Goal: Feedback & Contribution: Leave review/rating

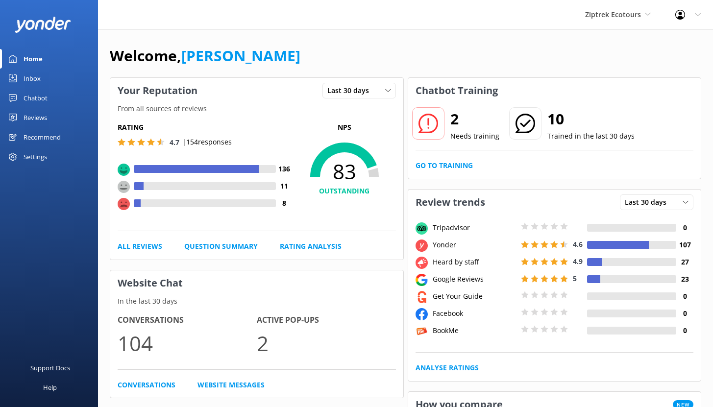
click at [31, 99] on div "Chatbot" at bounding box center [36, 98] width 24 height 20
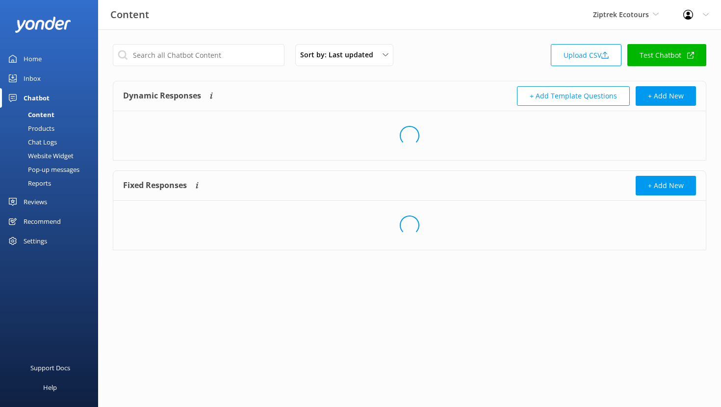
click at [31, 99] on div "Chatbot" at bounding box center [37, 98] width 26 height 20
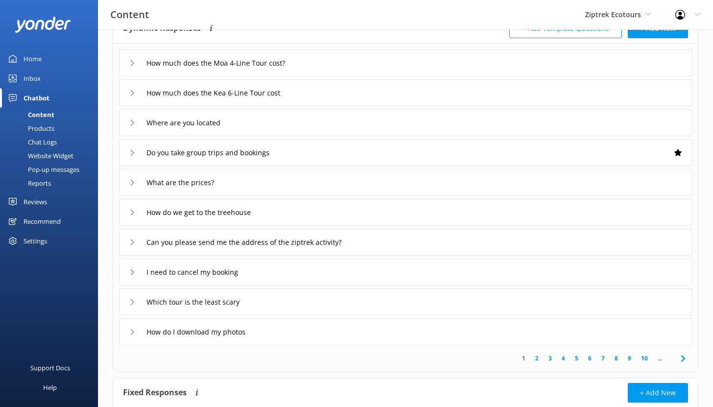
scroll to position [74, 0]
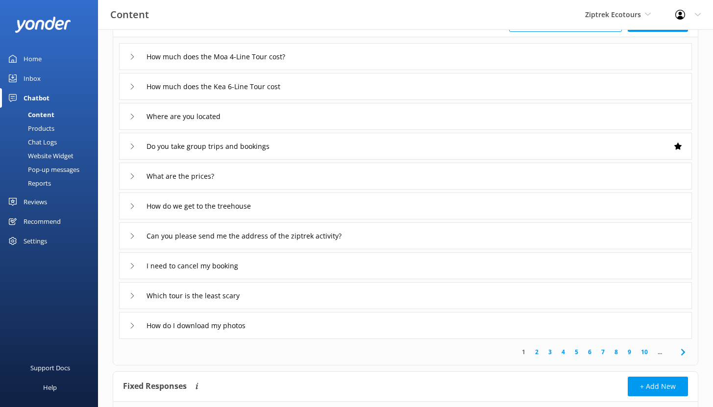
click at [50, 143] on div "Chat Logs" at bounding box center [31, 142] width 51 height 14
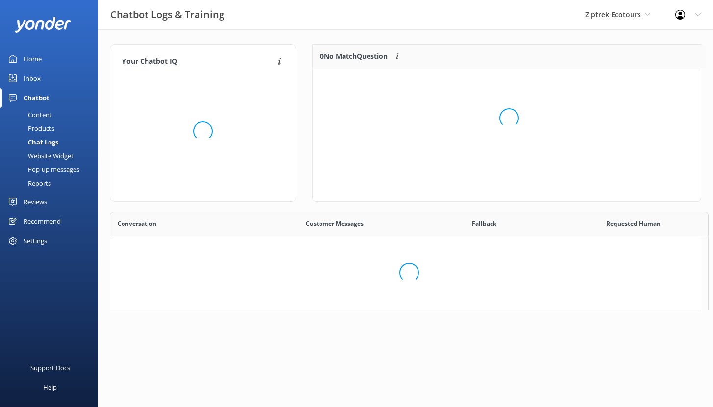
scroll to position [8, 8]
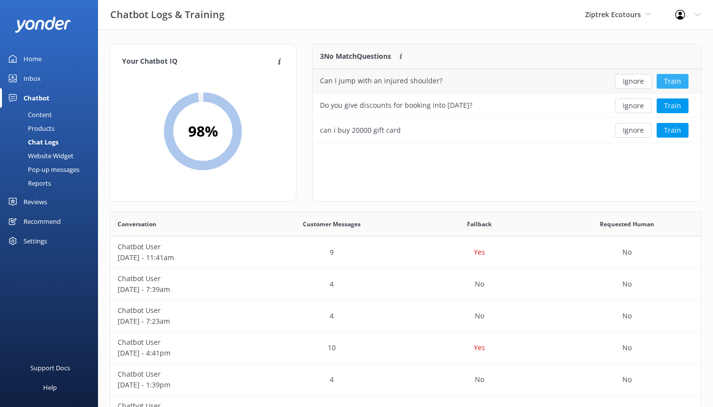
click at [682, 81] on button "Train" at bounding box center [673, 81] width 32 height 15
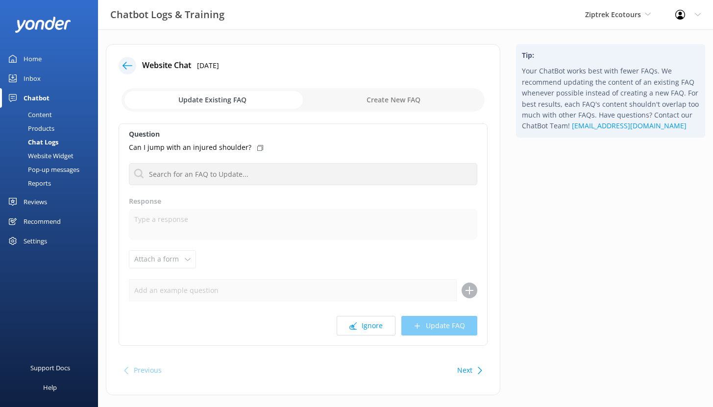
click at [410, 104] on input "checkbox" at bounding box center [303, 100] width 363 height 24
checkbox input "true"
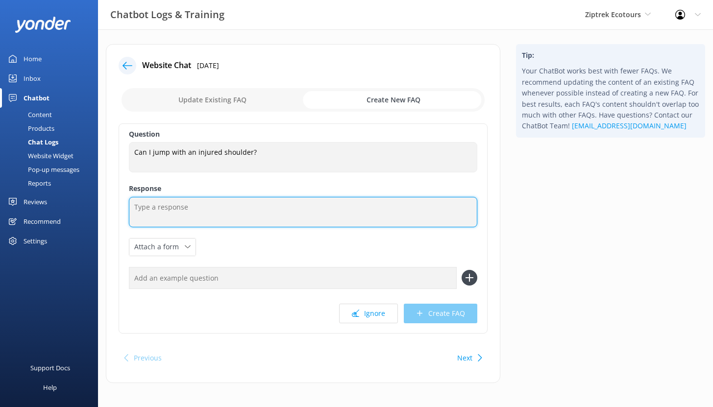
click at [178, 209] on textarea at bounding box center [303, 212] width 349 height 30
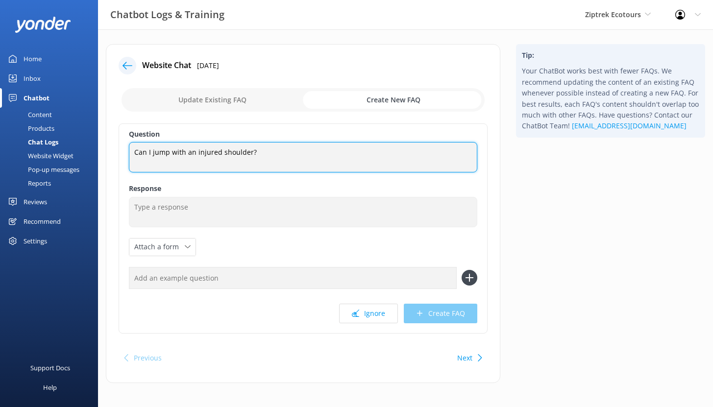
drag, startPoint x: 215, startPoint y: 152, endPoint x: 125, endPoint y: 152, distance: 90.7
click at [125, 152] on div "Question Can I jump with an injured shoulder? Can I jump with an injured should…" at bounding box center [303, 229] width 369 height 210
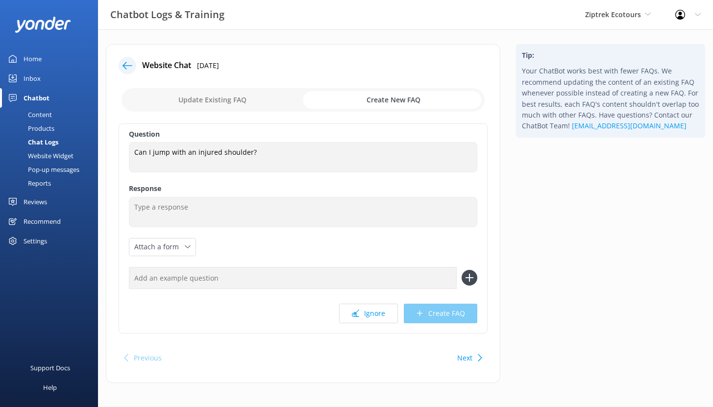
click at [127, 62] on icon at bounding box center [128, 66] width 10 height 10
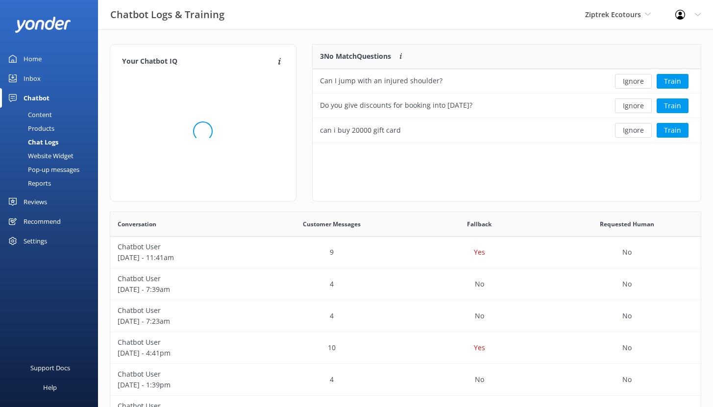
scroll to position [91, 381]
click at [49, 183] on div "Reports" at bounding box center [28, 183] width 45 height 14
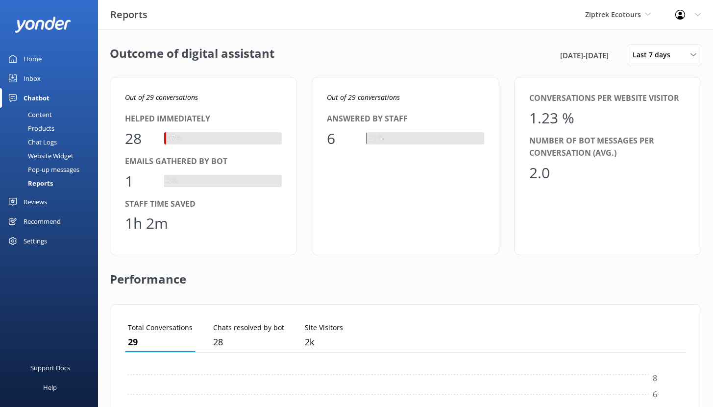
scroll to position [91, 554]
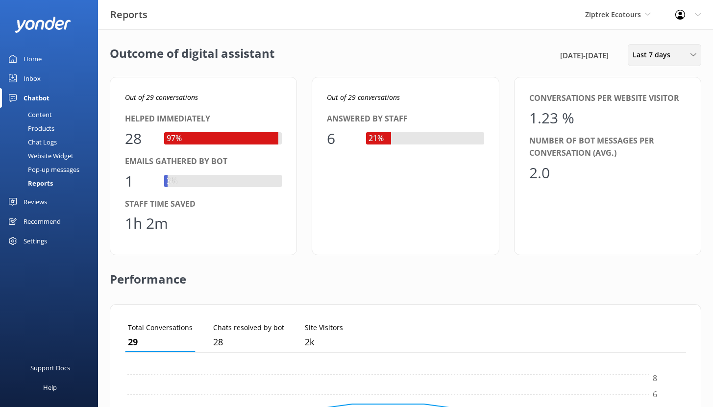
click at [649, 56] on span "Last 7 days" at bounding box center [655, 55] width 44 height 11
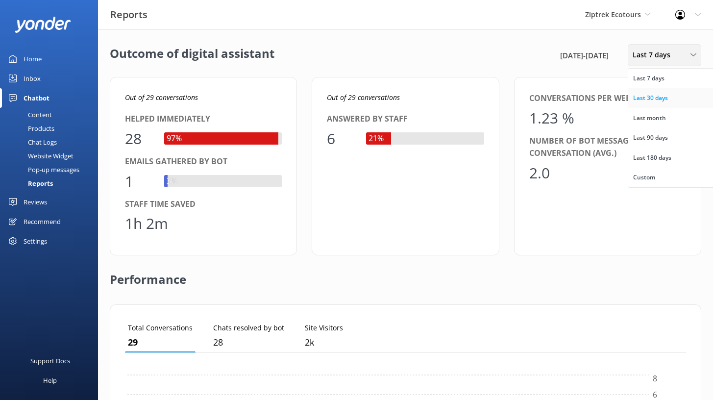
click at [655, 97] on div "Last 30 days" at bounding box center [650, 98] width 35 height 10
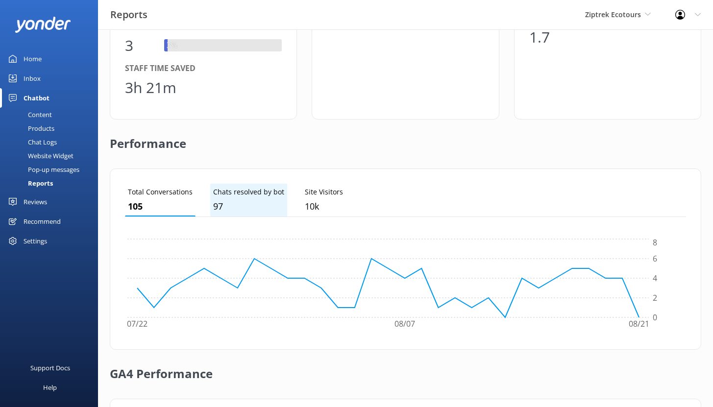
scroll to position [0, 0]
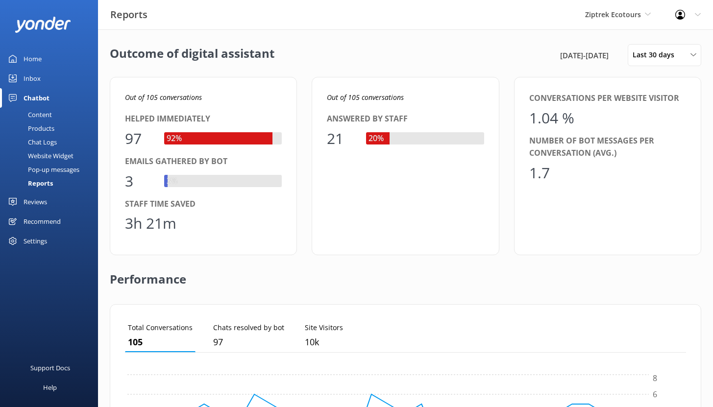
click at [311, 229] on div "Out of 105 conversations Helped immediately 97 92% Emails gathered by bot 3 3% …" at bounding box center [406, 166] width 592 height 178
click at [30, 200] on div "Reviews" at bounding box center [36, 202] width 24 height 20
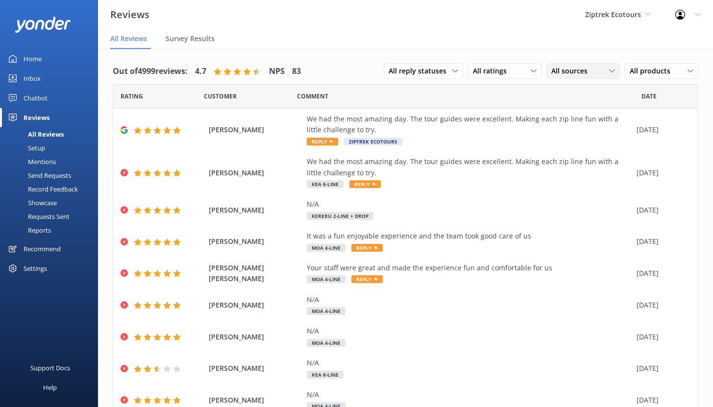
click at [560, 71] on span "All sources" at bounding box center [573, 71] width 42 height 11
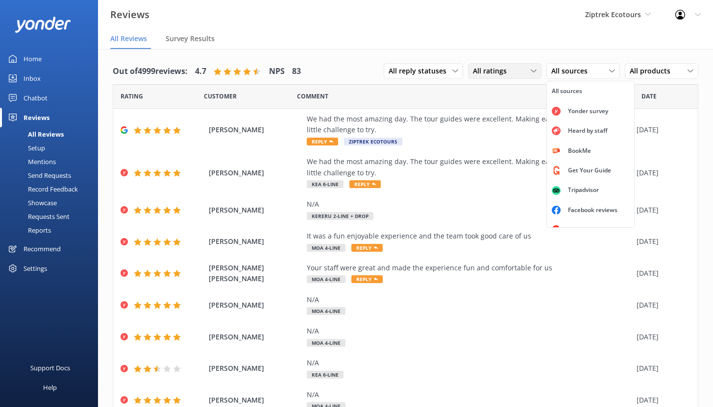
click at [494, 74] on span "All ratings" at bounding box center [493, 71] width 40 height 11
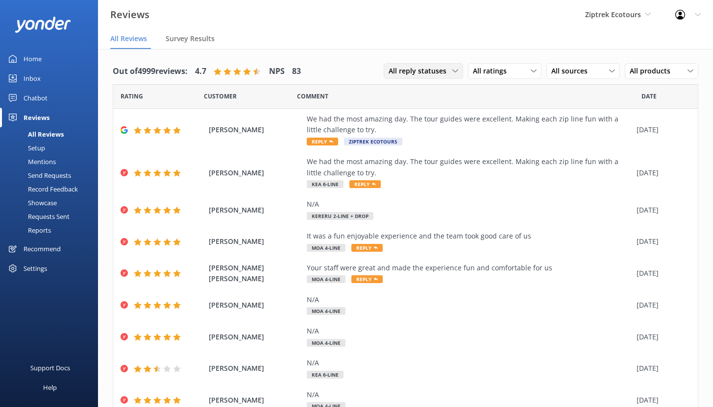
click at [429, 73] on span "All reply statuses" at bounding box center [421, 71] width 64 height 11
click at [424, 110] on link "Needs a reply" at bounding box center [427, 111] width 87 height 20
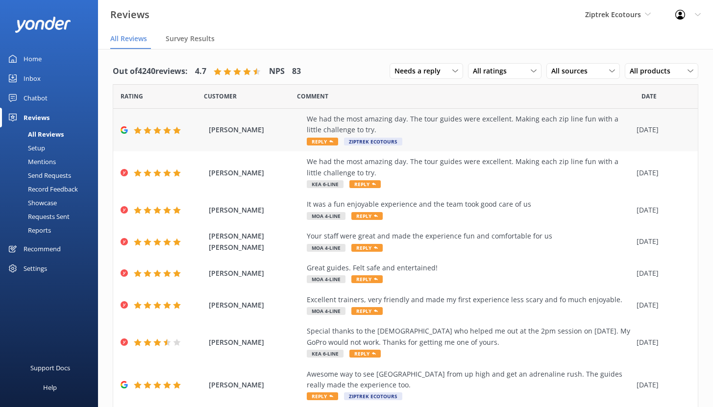
click at [436, 127] on div "We had the most amazing day. The tour guides were excellent. Making each zip li…" at bounding box center [469, 125] width 325 height 22
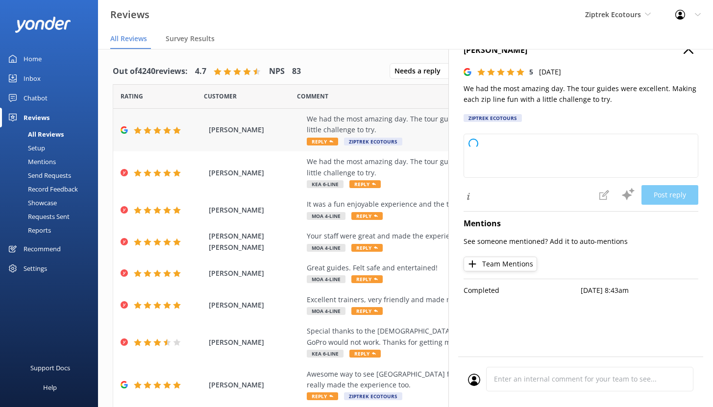
type textarea "Kia ora, Thanks so much for your awesome feedback! We're so happy to hear you h…"
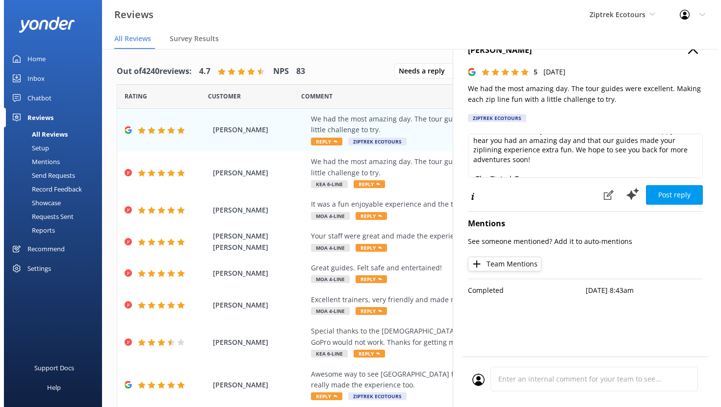
scroll to position [17, 0]
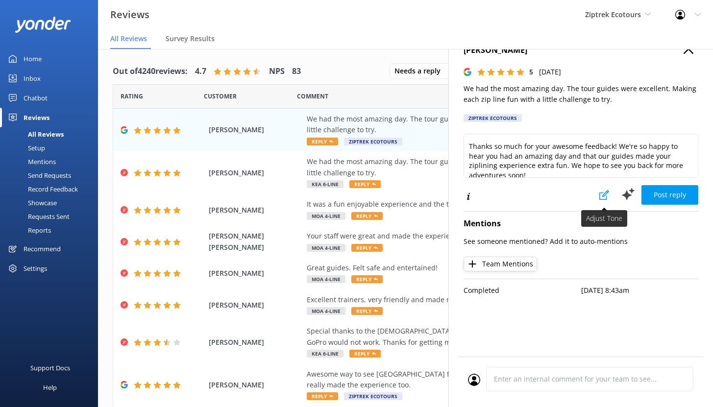
click at [604, 195] on icon at bounding box center [605, 195] width 10 height 10
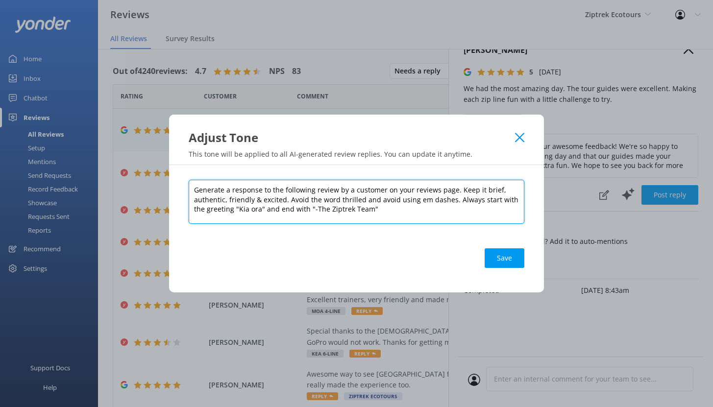
drag, startPoint x: 456, startPoint y: 189, endPoint x: 488, endPoint y: 188, distance: 31.4
click at [487, 189] on textarea "Generate a response to the following review by a customer on your reviews page.…" at bounding box center [357, 202] width 336 height 44
drag, startPoint x: 488, startPoint y: 188, endPoint x: 495, endPoint y: 188, distance: 7.4
click at [495, 188] on textarea "Generate a response to the following review by a customer on your reviews page.…" at bounding box center [357, 202] width 336 height 44
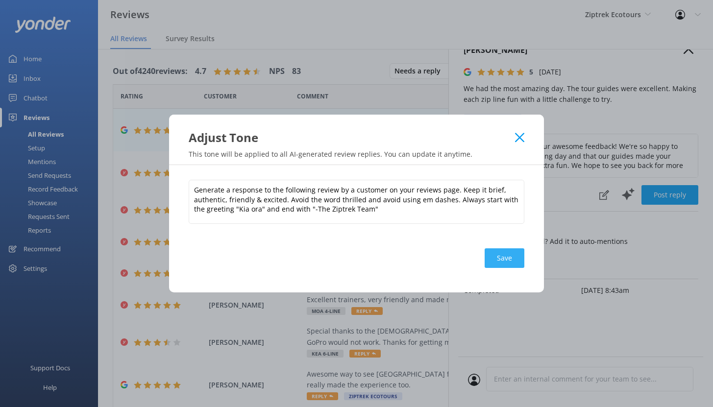
click at [516, 258] on button "Save" at bounding box center [505, 259] width 40 height 20
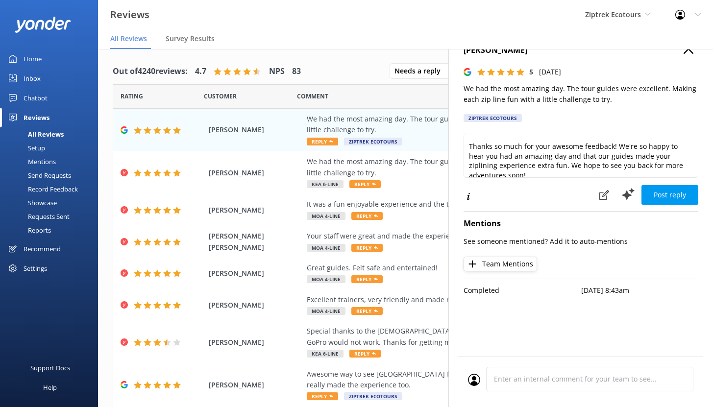
click at [42, 160] on div "Mentions" at bounding box center [31, 162] width 50 height 14
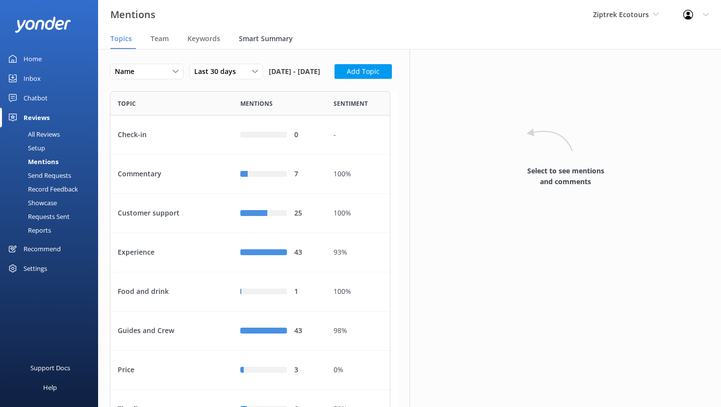
click at [252, 39] on span "Smart Summary" at bounding box center [266, 39] width 54 height 10
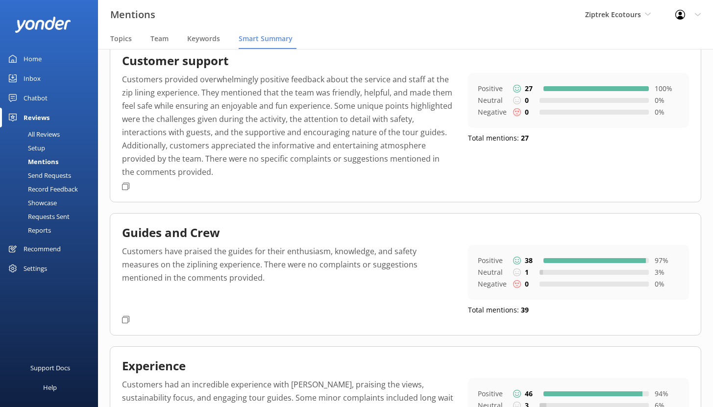
scroll to position [44, 0]
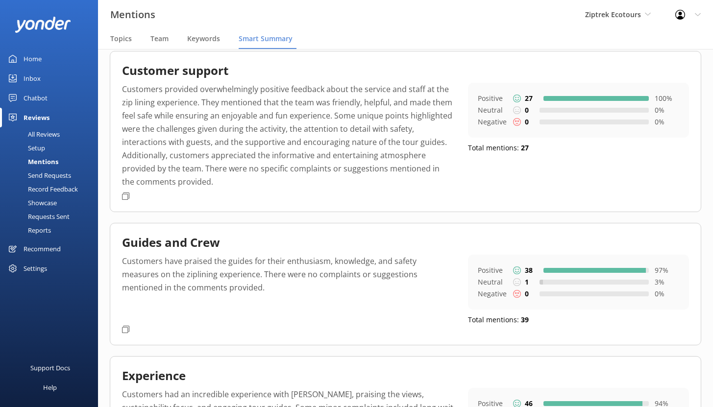
click at [38, 134] on div "All Reviews" at bounding box center [33, 134] width 54 height 14
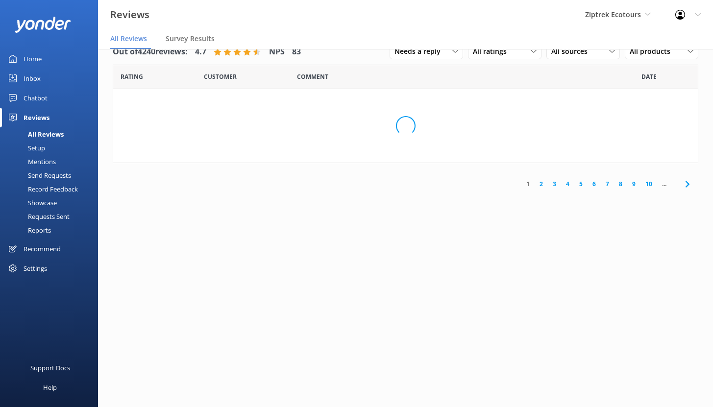
scroll to position [20, 0]
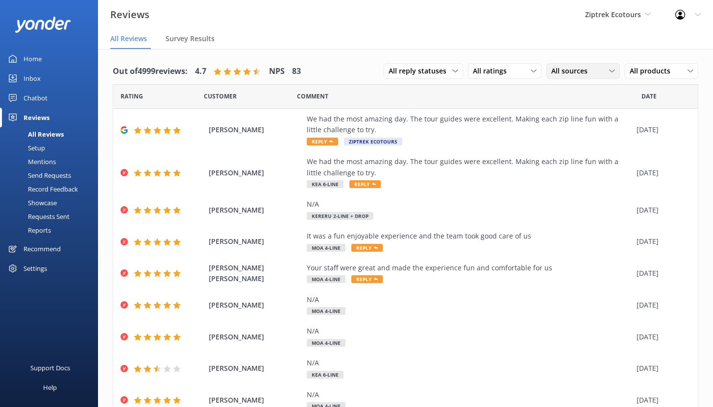
click at [553, 74] on span "All sources" at bounding box center [573, 71] width 42 height 11
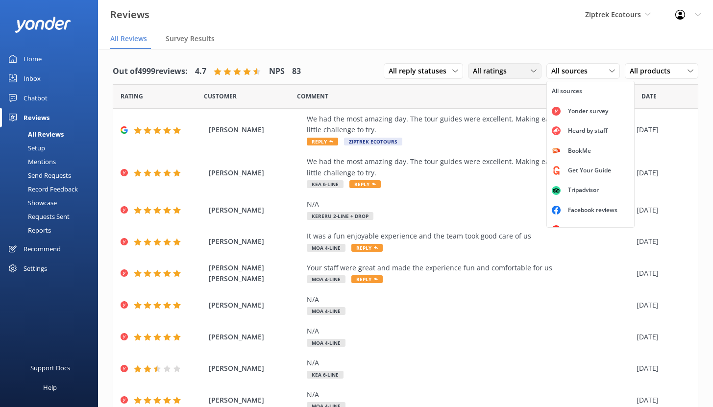
click at [513, 74] on div "All ratings" at bounding box center [505, 71] width 69 height 11
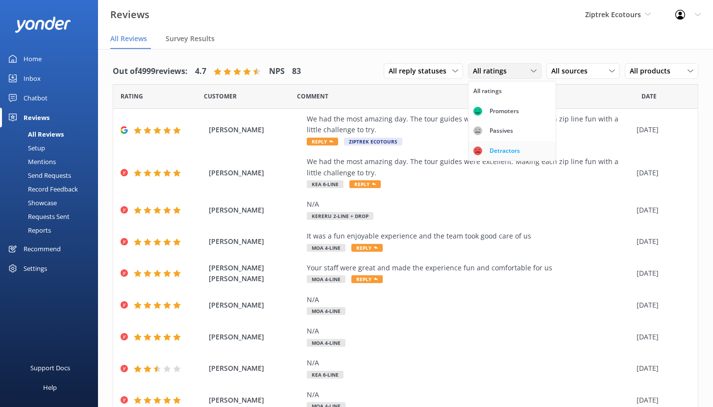
click at [496, 151] on div "Detractors" at bounding box center [504, 151] width 45 height 10
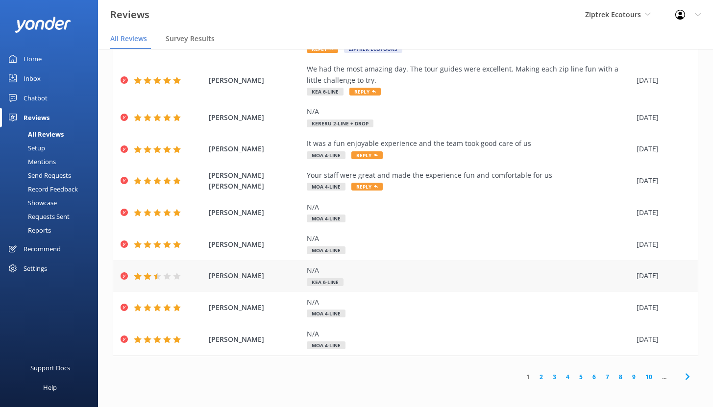
scroll to position [20, 0]
click at [426, 273] on div "N/A" at bounding box center [469, 270] width 325 height 11
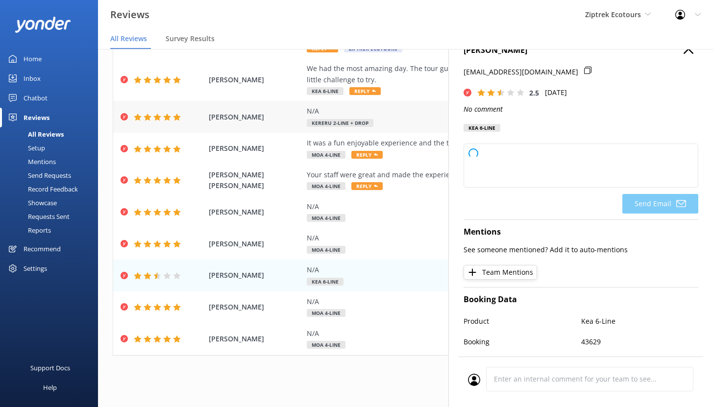
click at [427, 104] on div "Ana Paranos N/A Kereru 2-Line + Drop 21 Aug 2025" at bounding box center [405, 117] width 585 height 32
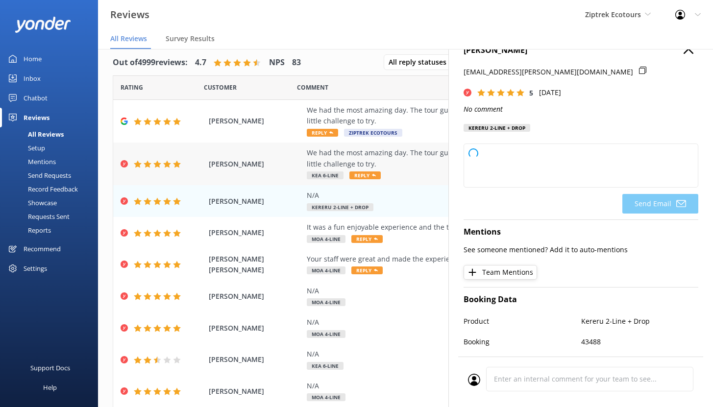
scroll to position [0, 0]
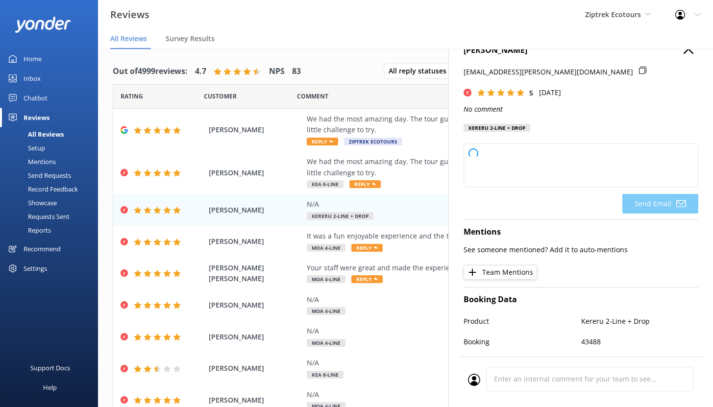
click at [356, 76] on div "Out of 4999 reviews: 4.7 NPS 83 All reply statuses All reply statuses Needs a r…" at bounding box center [406, 71] width 586 height 25
click at [641, 18] on span "Ziptrek Ecotours" at bounding box center [618, 14] width 66 height 11
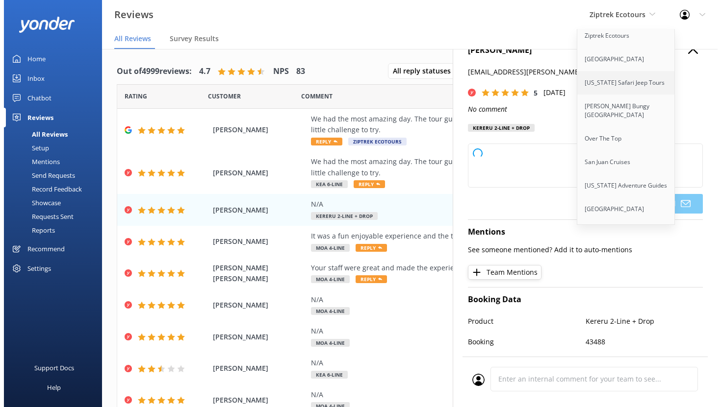
scroll to position [12, 0]
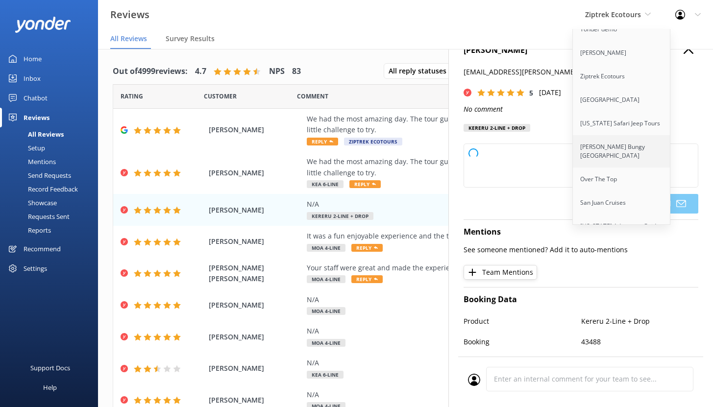
click at [606, 145] on link "[PERSON_NAME] Bungy [GEOGRAPHIC_DATA]" at bounding box center [622, 151] width 98 height 32
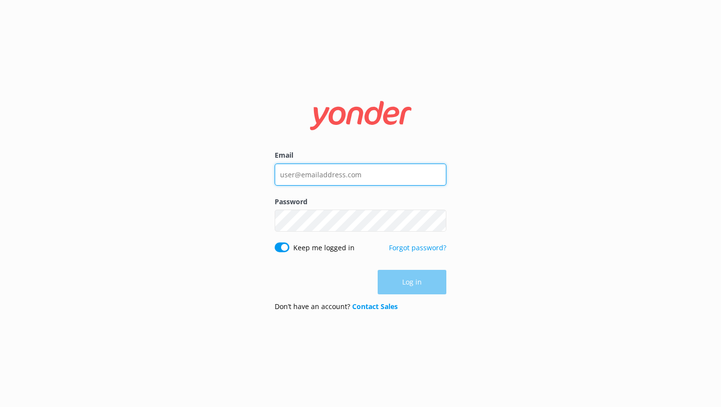
click at [296, 184] on input "Email" at bounding box center [361, 175] width 172 height 22
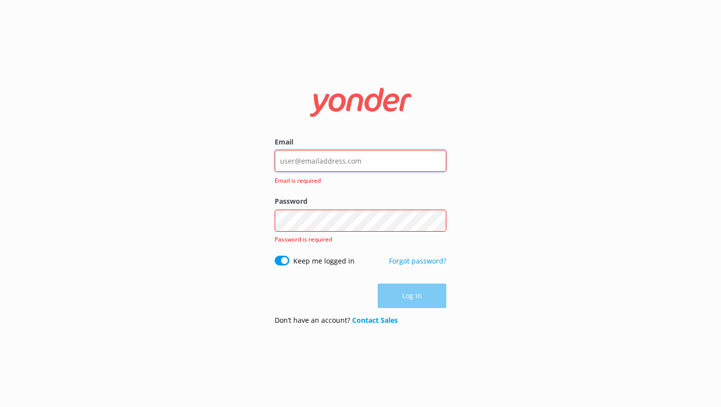
type input "[EMAIL_ADDRESS][DOMAIN_NAME]"
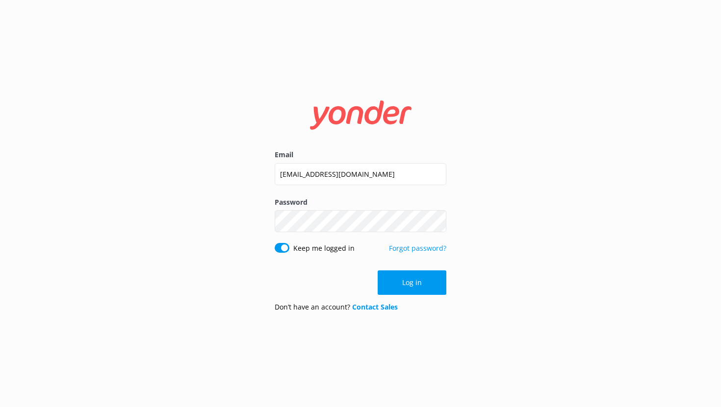
click at [402, 280] on button "Log in" at bounding box center [411, 283] width 69 height 25
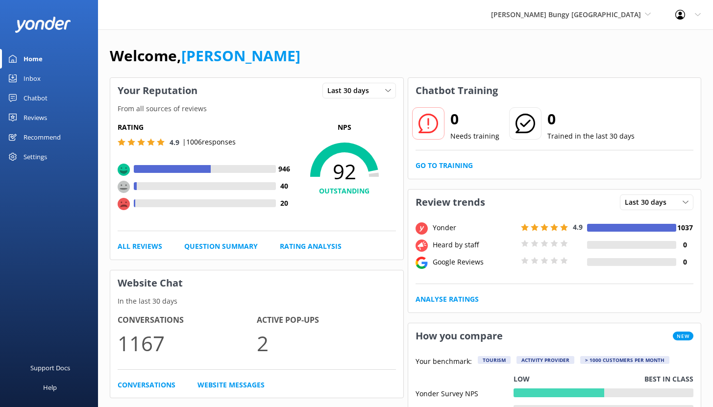
click at [36, 119] on div "Reviews" at bounding box center [36, 118] width 24 height 20
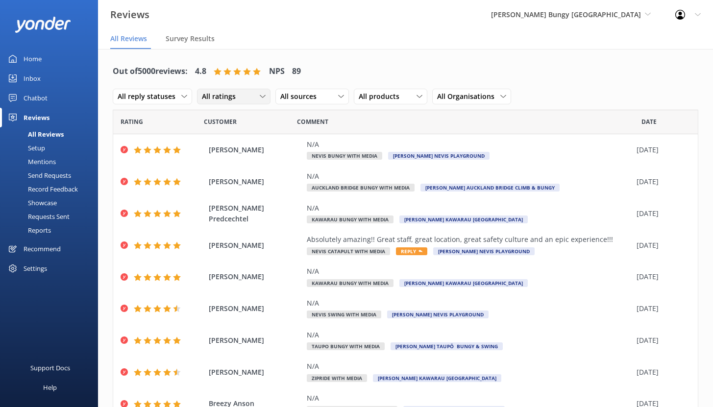
click at [248, 98] on div "All ratings" at bounding box center [234, 96] width 69 height 11
click at [233, 176] on div "Detractors" at bounding box center [233, 177] width 45 height 10
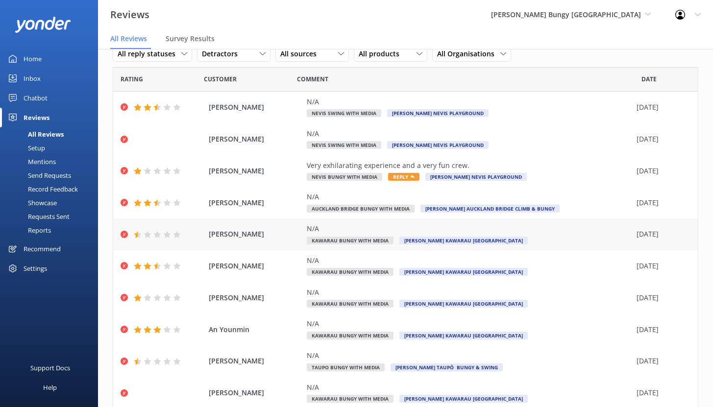
scroll to position [77, 0]
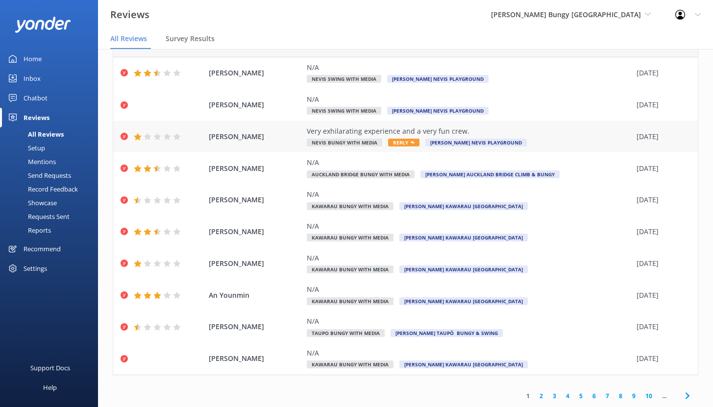
click at [368, 127] on div "Very exhilarating experience and a very fun crew." at bounding box center [469, 131] width 325 height 11
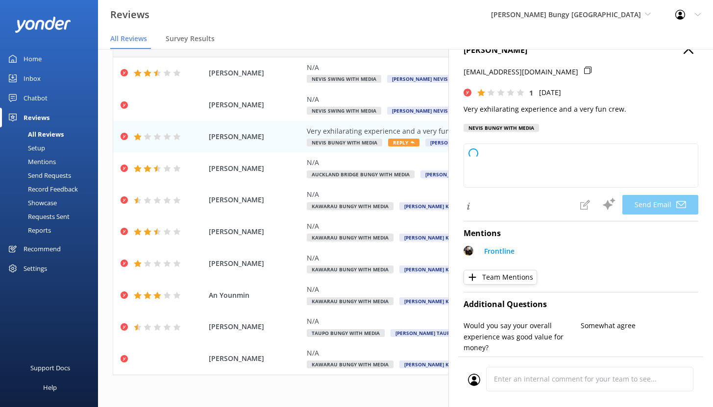
type textarea "Hi Andrew, thank you for your kind words about our crew and the experience! We …"
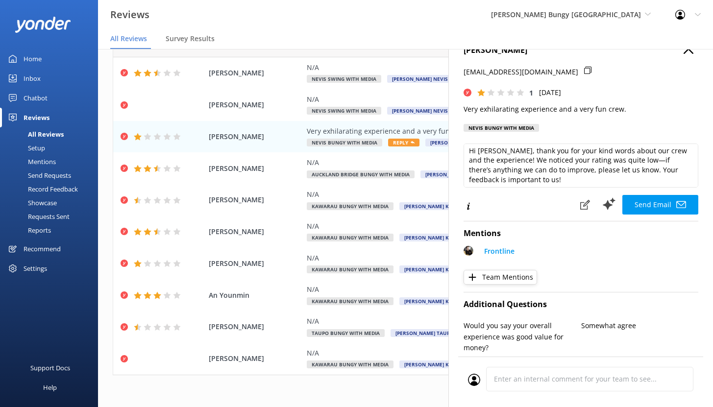
scroll to position [5, 0]
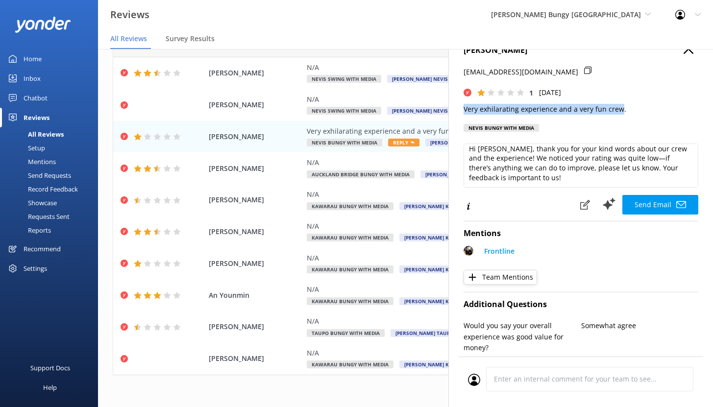
drag, startPoint x: 466, startPoint y: 108, endPoint x: 619, endPoint y: 107, distance: 153.5
click at [619, 107] on p "Very exhilarating experience and a very fun crew." at bounding box center [581, 109] width 235 height 11
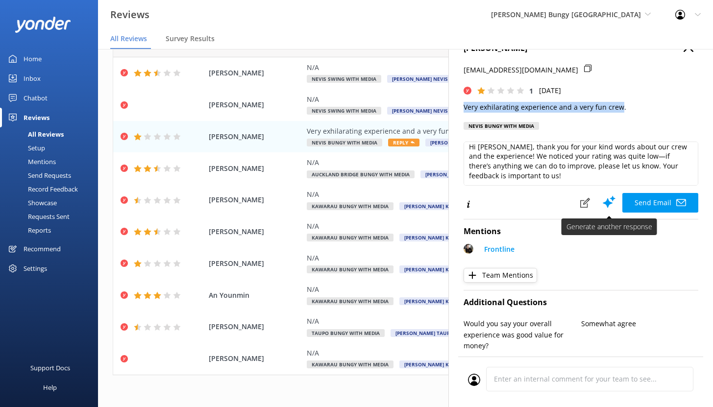
click at [603, 202] on use at bounding box center [609, 202] width 13 height 12
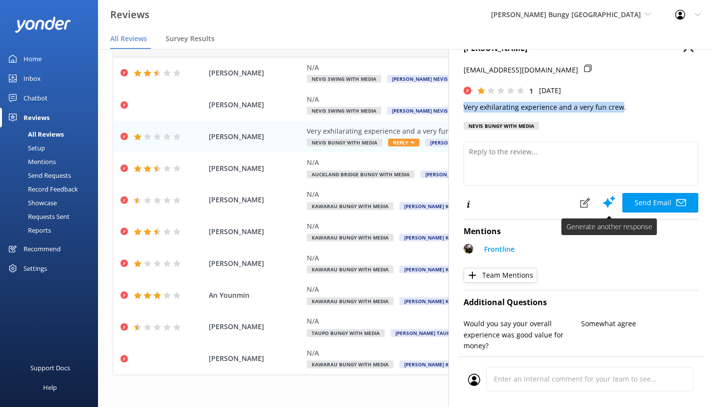
scroll to position [0, 0]
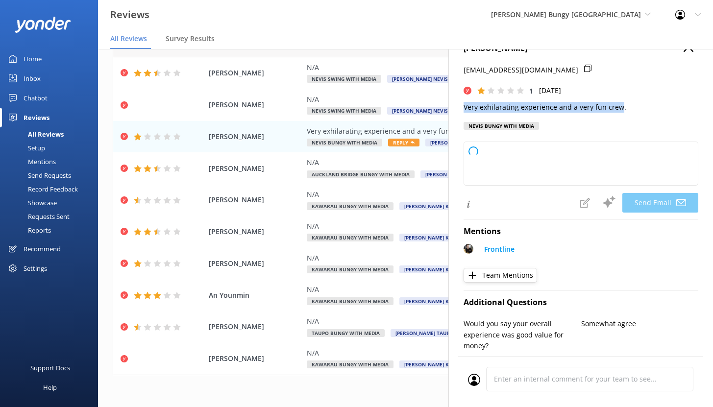
type textarea "Hi Andrew, thank you so much for your kind words about our crew and the experie…"
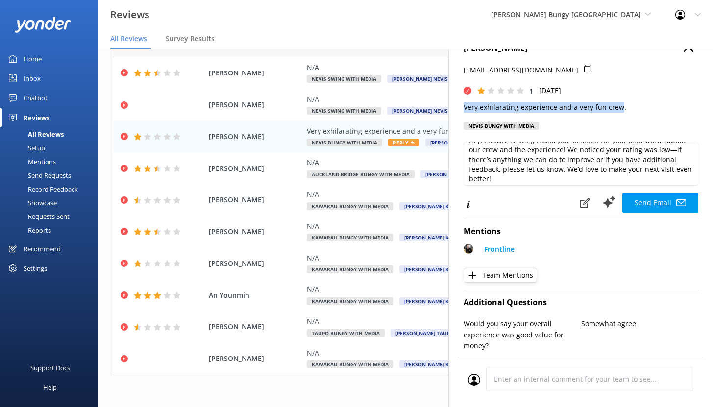
scroll to position [12, 0]
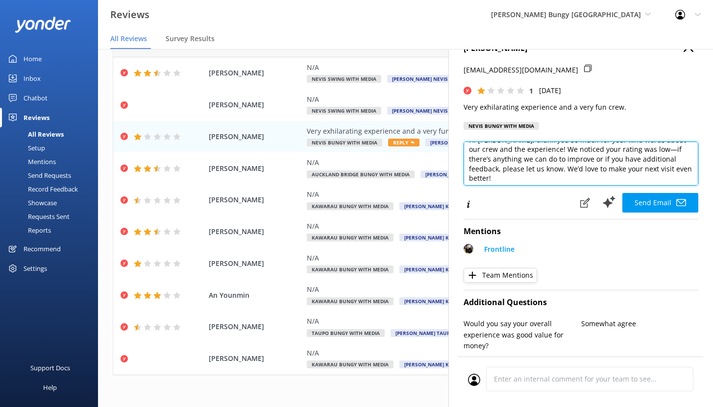
drag, startPoint x: 552, startPoint y: 149, endPoint x: 563, endPoint y: 167, distance: 21.8
click at [563, 167] on textarea "Hi Andrew, thank you so much for your kind words about our crew and the experie…" at bounding box center [581, 164] width 235 height 44
click at [518, 160] on textarea "Hi Andrew, thank you so much for your kind words about our crew and the experie…" at bounding box center [581, 164] width 235 height 44
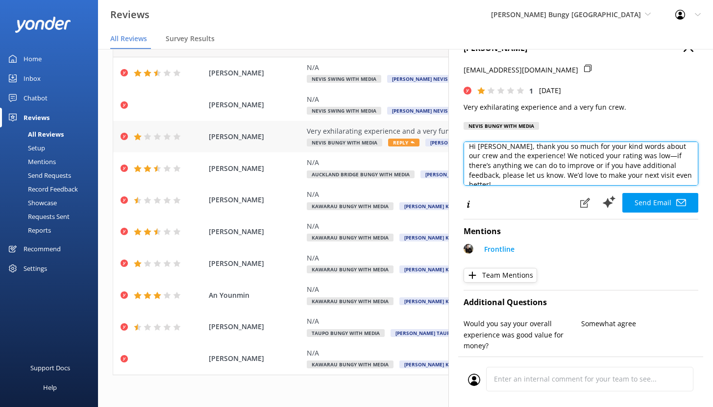
scroll to position [0, 0]
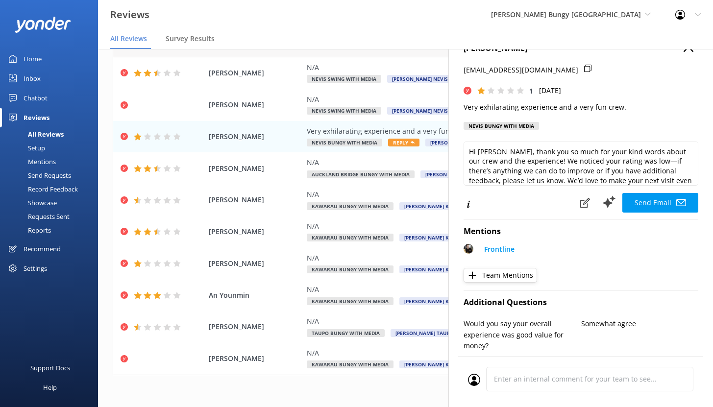
click at [53, 130] on div "All Reviews" at bounding box center [35, 134] width 58 height 14
click at [41, 148] on div "Setup" at bounding box center [25, 148] width 39 height 14
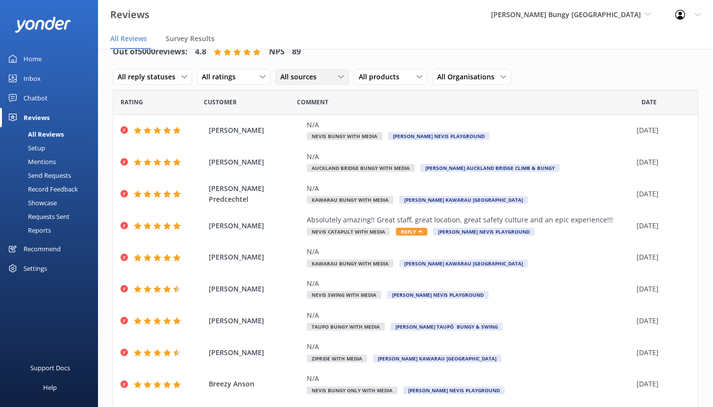
click at [292, 79] on span "All sources" at bounding box center [301, 77] width 42 height 11
click at [237, 86] on div "All reply statuses All reply statuses Needs a reply Does not need reply All rat…" at bounding box center [312, 77] width 399 height 25
click at [167, 81] on span "All reply statuses" at bounding box center [150, 77] width 64 height 11
click at [154, 115] on div "Needs a reply" at bounding box center [137, 117] width 38 height 10
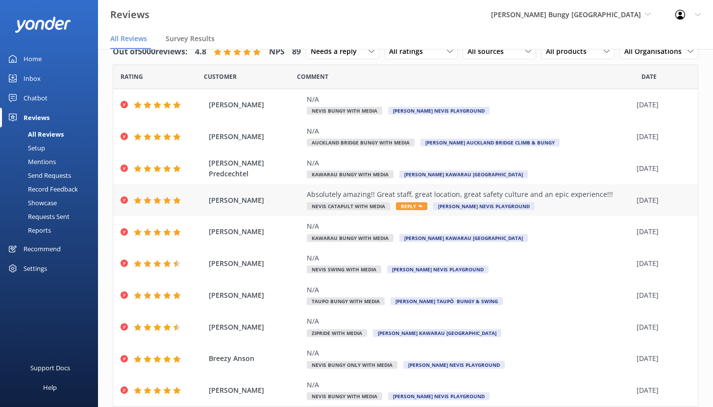
click at [530, 200] on div "Absolutely amazing!! Great staff, great location, great safety culture and an e…" at bounding box center [469, 194] width 325 height 11
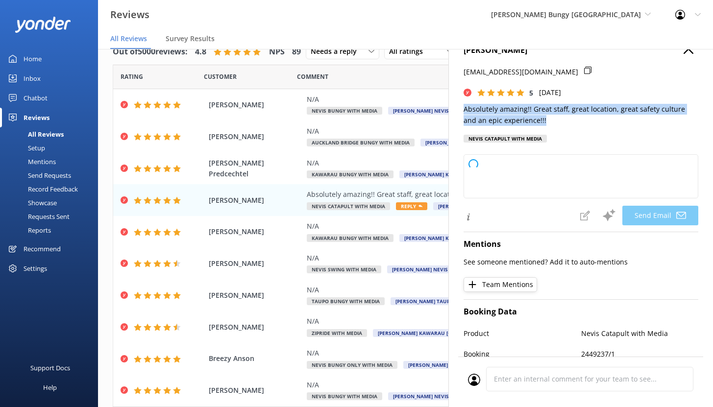
drag, startPoint x: 464, startPoint y: 109, endPoint x: 577, endPoint y: 118, distance: 112.6
click at [577, 118] on p "Absolutely amazing!! Great staff, great location, great safety culture and an e…" at bounding box center [581, 115] width 235 height 22
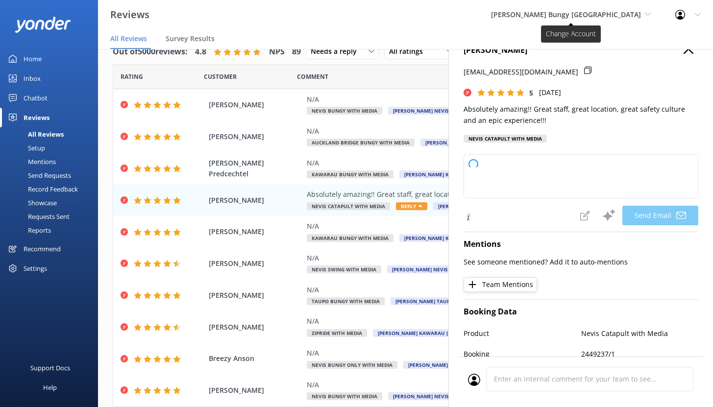
click at [610, 14] on span "[PERSON_NAME] Bungy [GEOGRAPHIC_DATA]" at bounding box center [566, 14] width 150 height 9
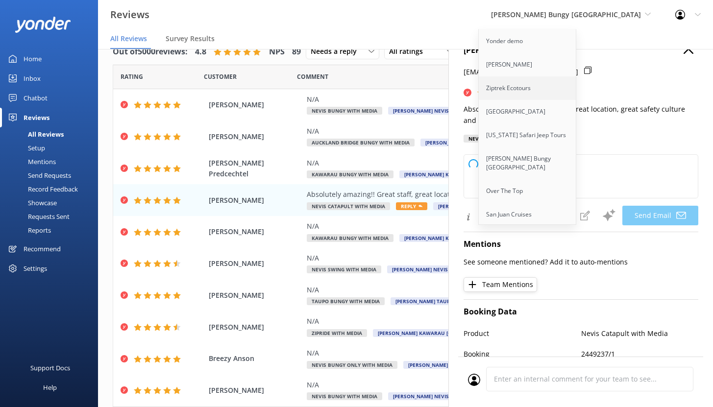
click at [577, 82] on link "Ziptrek Ecotours" at bounding box center [528, 88] width 98 height 24
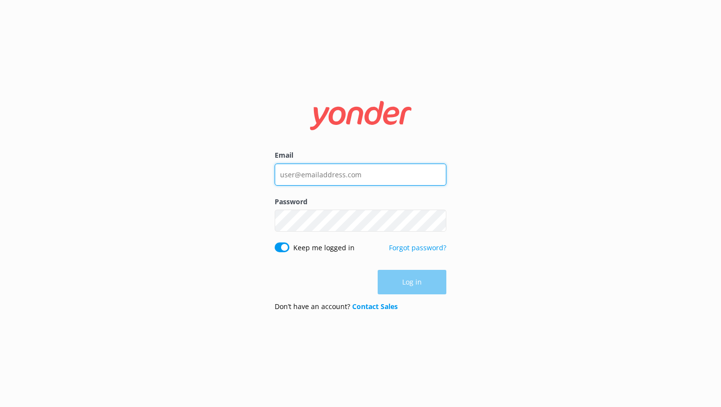
click at [300, 176] on input "Email" at bounding box center [361, 175] width 172 height 22
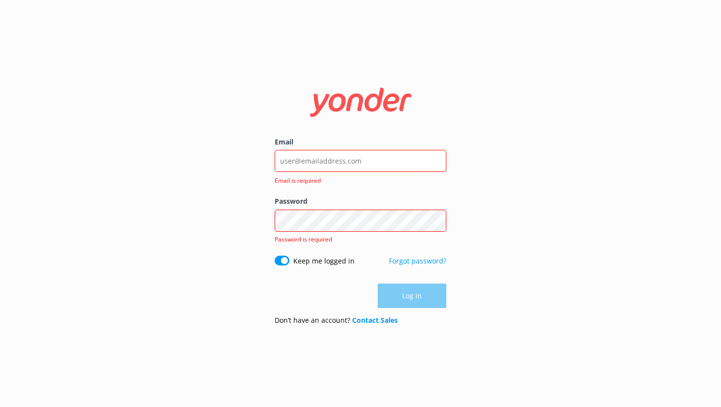
click at [369, 209] on div "Password Show password Password is required" at bounding box center [361, 226] width 172 height 60
click at [290, 162] on input "Email" at bounding box center [361, 161] width 172 height 22
type input "[EMAIL_ADDRESS][DOMAIN_NAME]"
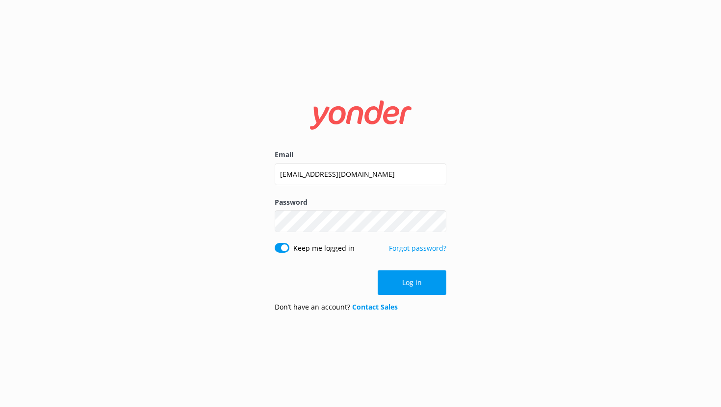
click at [407, 288] on button "Log in" at bounding box center [411, 283] width 69 height 25
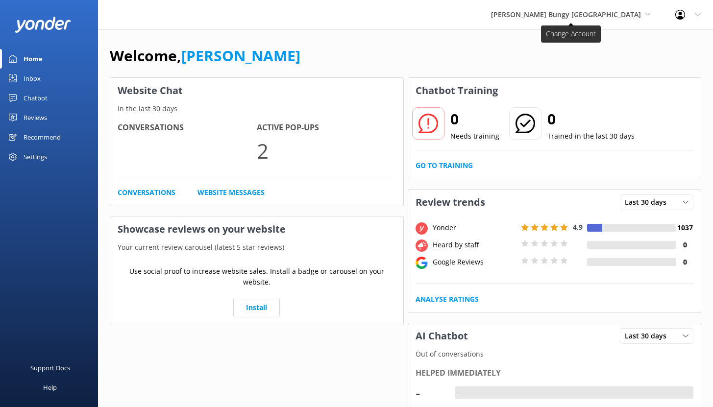
click at [574, 15] on span "[PERSON_NAME] Bungy [GEOGRAPHIC_DATA]" at bounding box center [566, 14] width 150 height 9
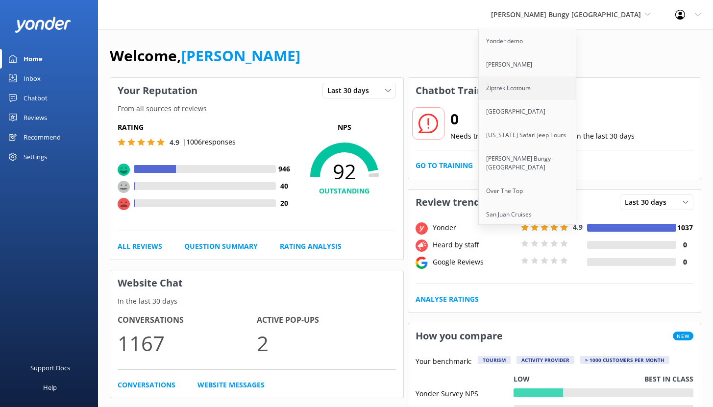
click at [560, 90] on link "Ziptrek Ecotours" at bounding box center [528, 88] width 98 height 24
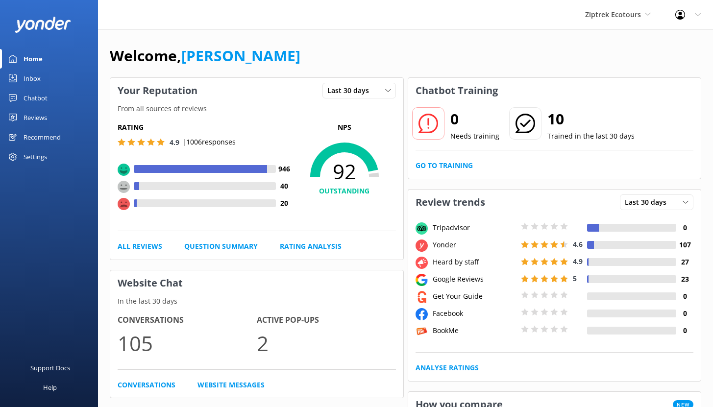
click at [38, 117] on div "Reviews" at bounding box center [36, 118] width 24 height 20
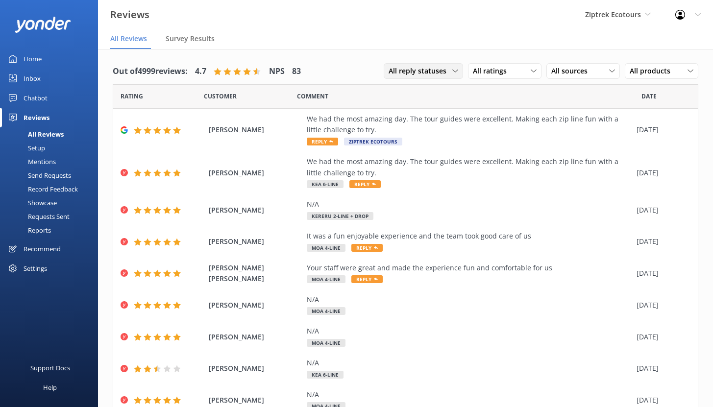
click at [418, 71] on span "All reply statuses" at bounding box center [421, 71] width 64 height 11
click at [421, 110] on div "Needs a reply" at bounding box center [408, 111] width 38 height 10
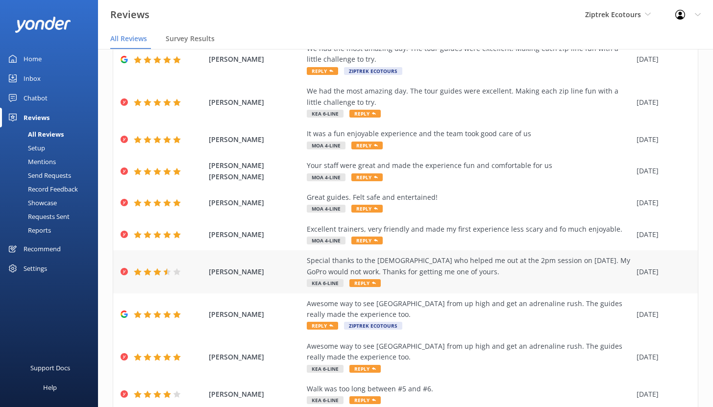
scroll to position [105, 0]
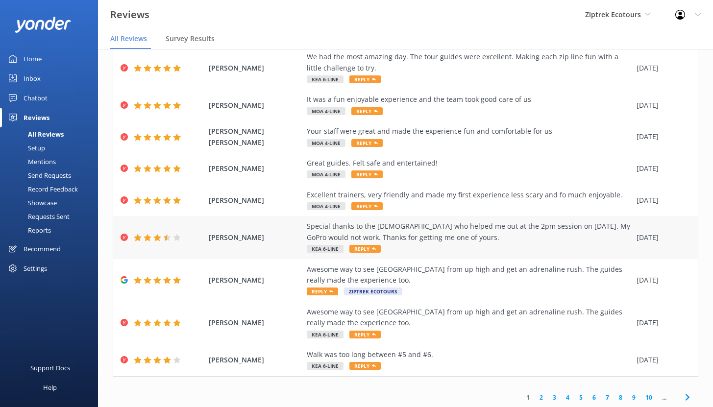
click at [436, 226] on div "Special thanks to the [DEMOGRAPHIC_DATA] who helped me out at the 2pm session o…" at bounding box center [469, 232] width 325 height 22
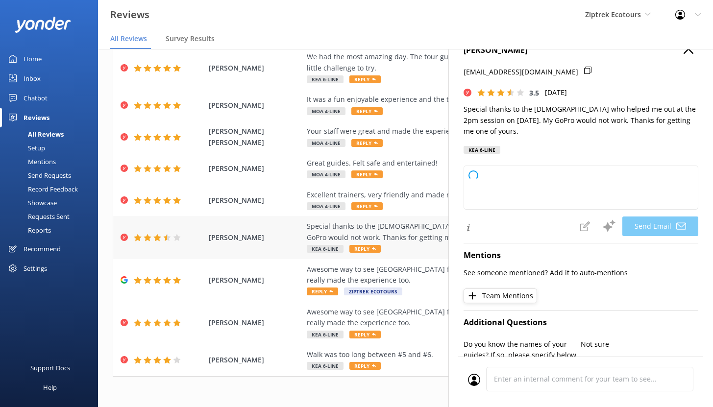
type textarea "Kia [PERSON_NAME], Thank you so much for your feedback and kind words! We're gl…"
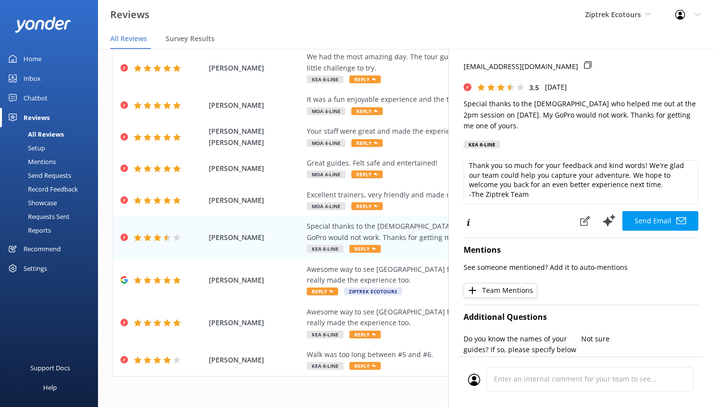
scroll to position [15, 0]
click at [401, 193] on div "Excellent trainers, very friendly and made my first experience less scary and f…" at bounding box center [469, 195] width 325 height 11
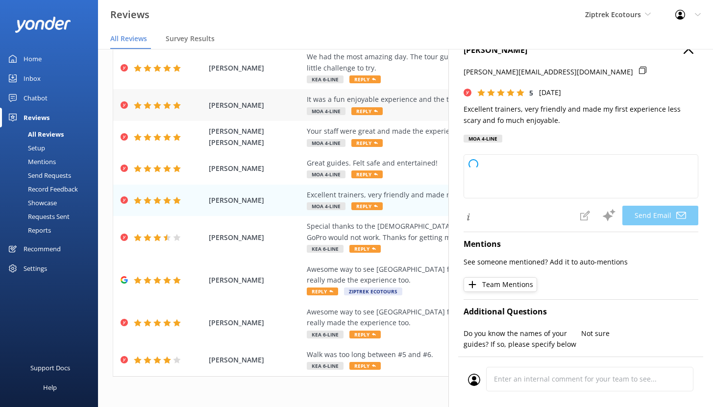
type textarea "Kia [PERSON_NAME], Thank you so much for your kind words! We're delighted our t…"
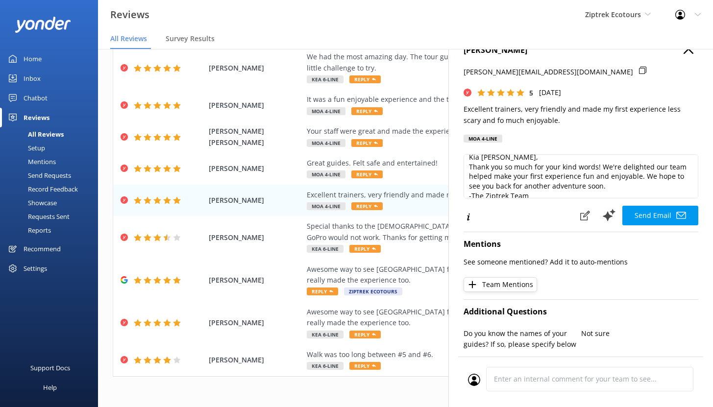
scroll to position [8, 0]
click at [412, 165] on div "Great guides. Felt safe and entertained!" at bounding box center [469, 163] width 325 height 11
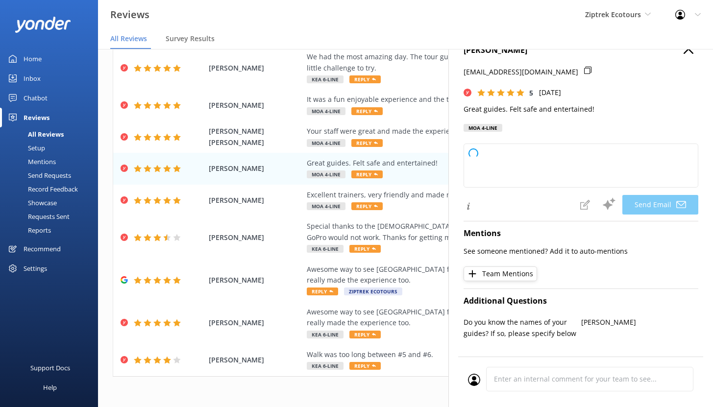
type textarea "Kia ora [PERSON_NAME], Thanks so much for your awesome feedback! We're glad you…"
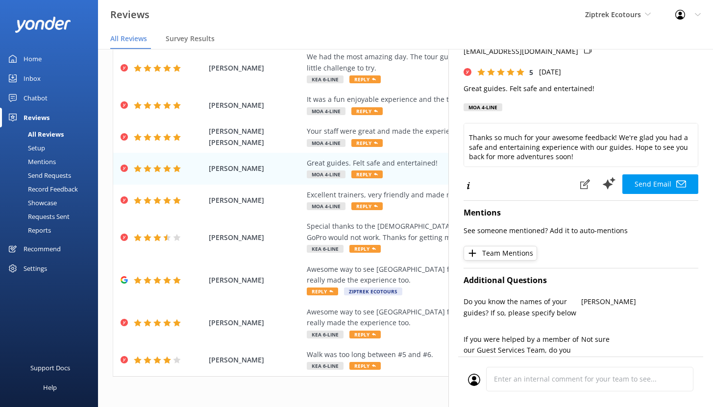
scroll to position [18, 0]
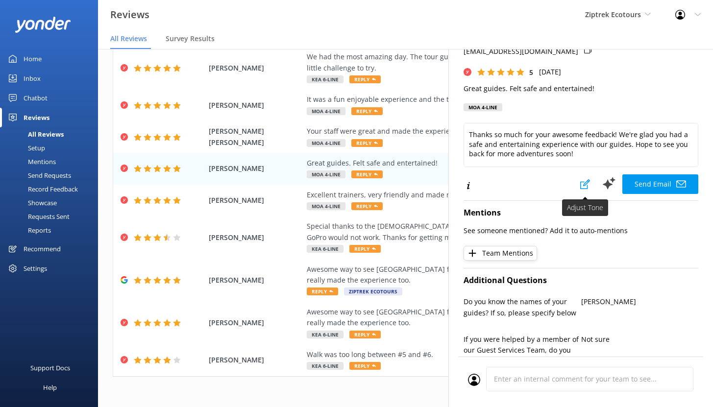
click at [580, 187] on icon at bounding box center [585, 184] width 10 height 10
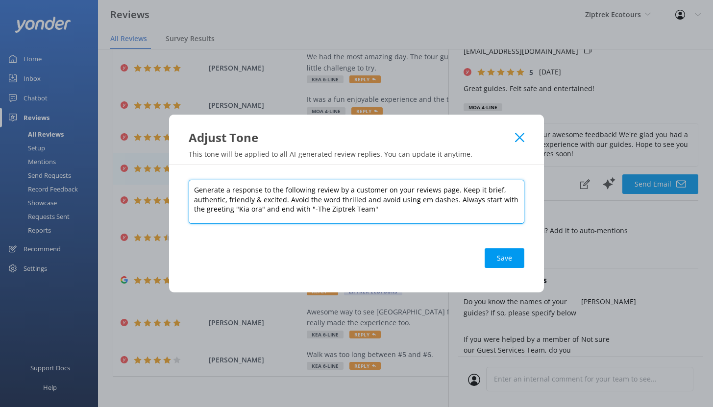
drag, startPoint x: 455, startPoint y: 190, endPoint x: 496, endPoint y: 207, distance: 43.7
click at [496, 207] on textarea "Generate a response to the following review by a customer on your reviews page.…" at bounding box center [357, 202] width 336 height 44
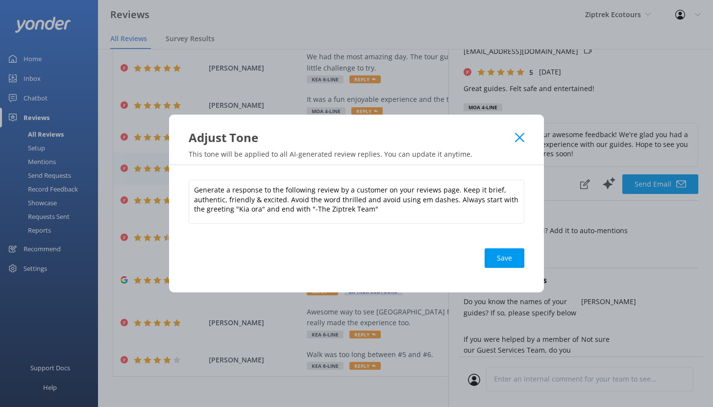
click at [521, 136] on use at bounding box center [519, 137] width 9 height 9
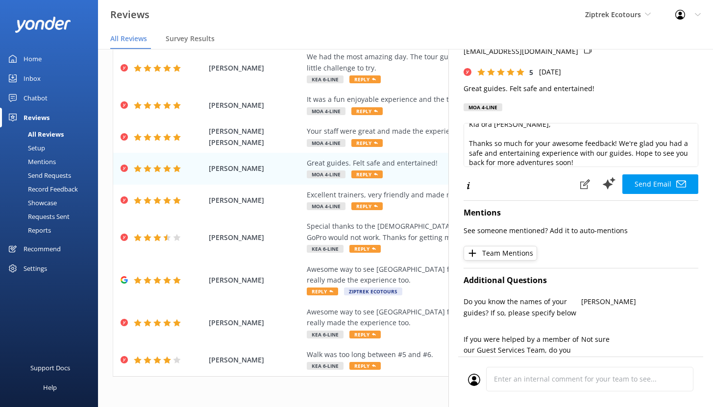
scroll to position [10, 0]
click at [410, 232] on div "Special thanks to the [DEMOGRAPHIC_DATA] who helped me out at the 2pm session o…" at bounding box center [469, 232] width 325 height 22
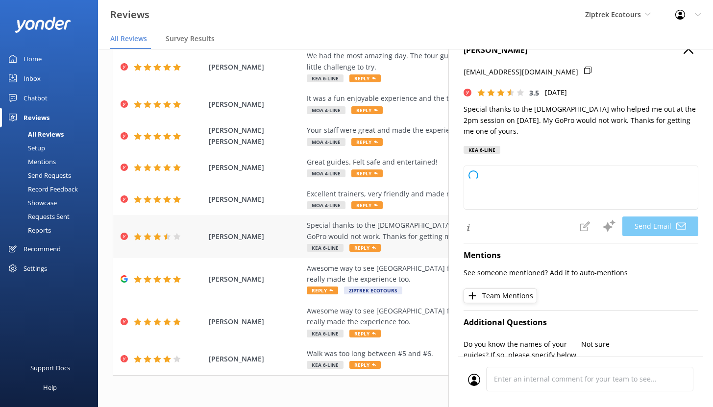
type textarea "Kia [PERSON_NAME], Thank you so much for your feedback and for sharing your exp…"
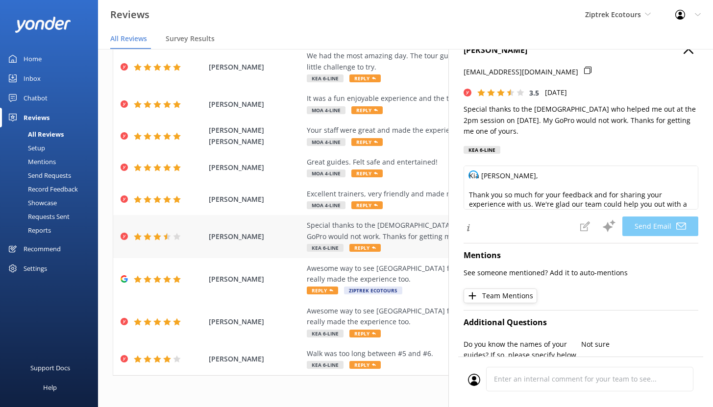
scroll to position [106, 0]
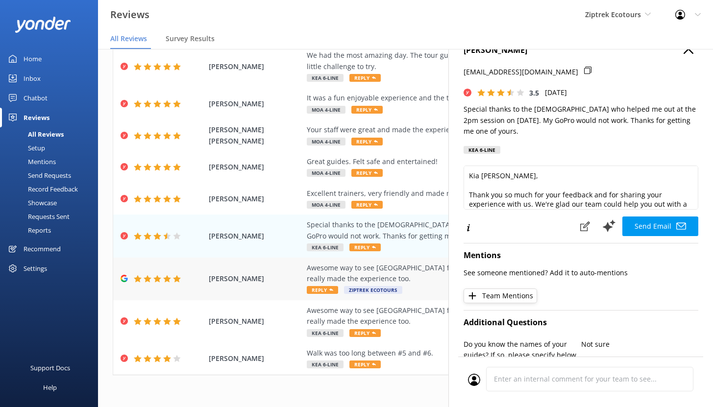
click at [364, 273] on div "Awesome way to see [GEOGRAPHIC_DATA] from up high and get an adrenaline rush. T…" at bounding box center [469, 274] width 325 height 22
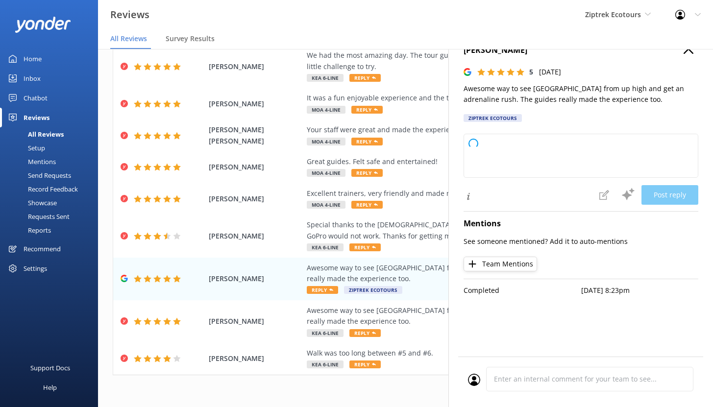
type textarea "Kia ora, Thank you so much for your fantastic feedback! We're so glad you enjoy…"
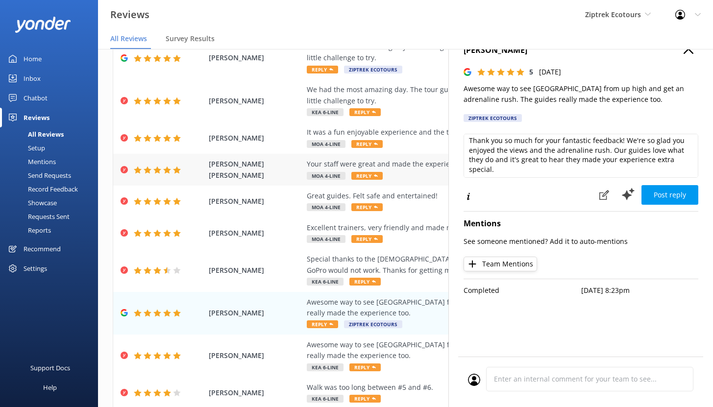
scroll to position [0, 0]
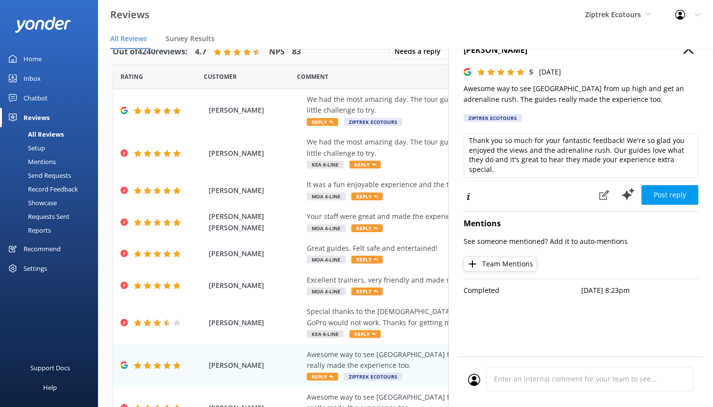
click at [58, 162] on link "Mentions" at bounding box center [52, 162] width 92 height 14
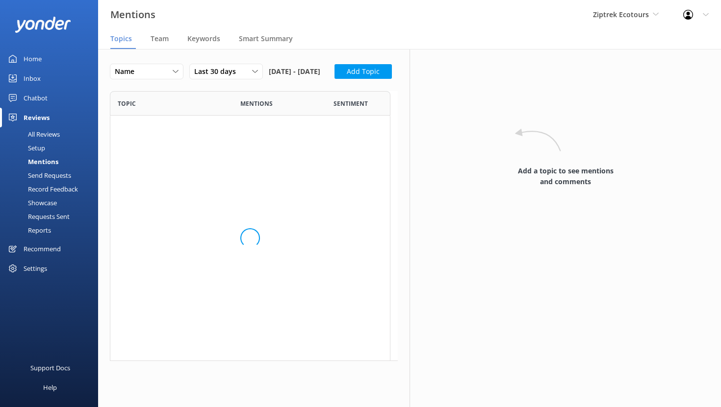
scroll to position [371, 273]
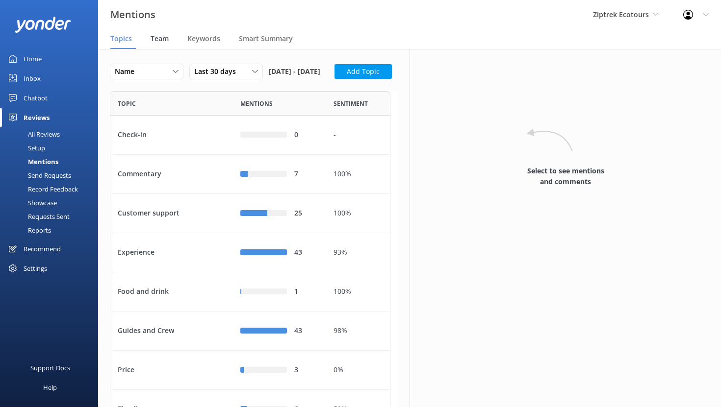
click at [161, 41] on span "Team" at bounding box center [160, 39] width 18 height 10
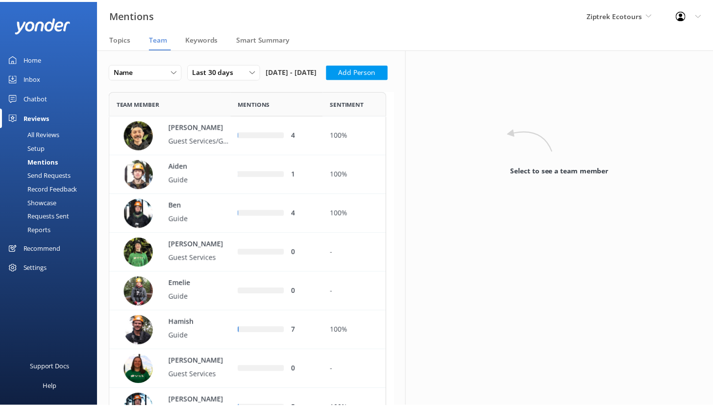
scroll to position [1037, 273]
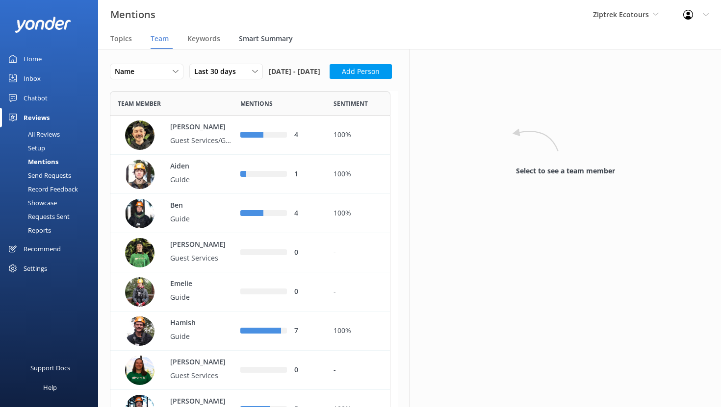
click at [258, 37] on span "Smart Summary" at bounding box center [266, 39] width 54 height 10
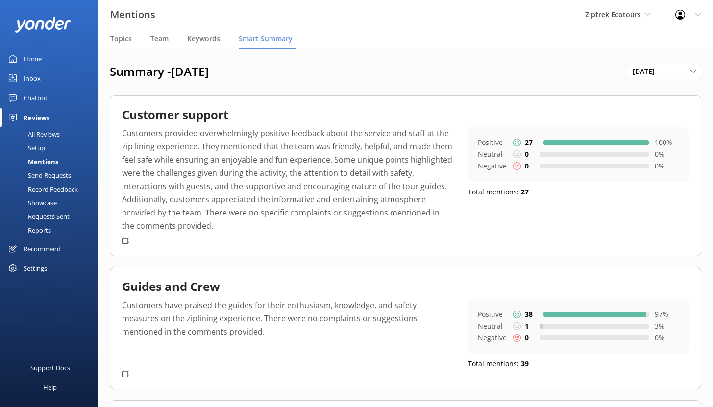
click at [41, 134] on div "All Reviews" at bounding box center [33, 134] width 54 height 14
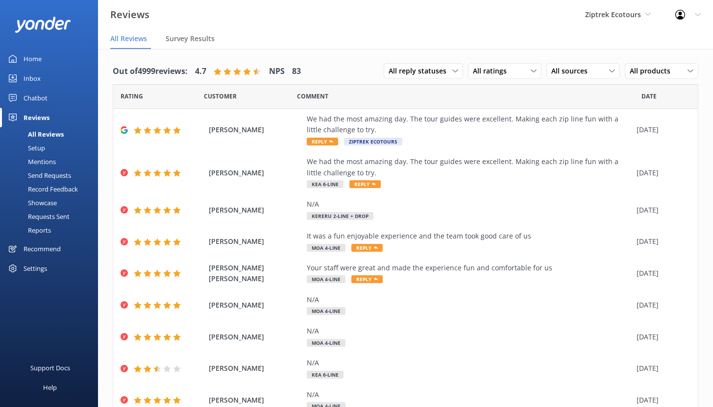
click at [35, 147] on div "Setup" at bounding box center [25, 148] width 39 height 14
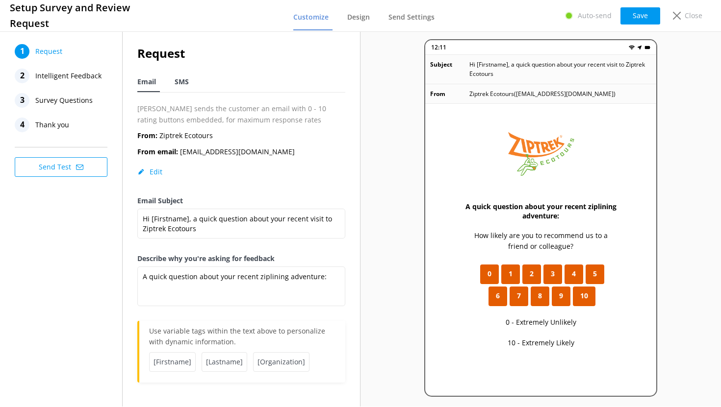
click at [181, 82] on span "SMS" at bounding box center [182, 82] width 14 height 10
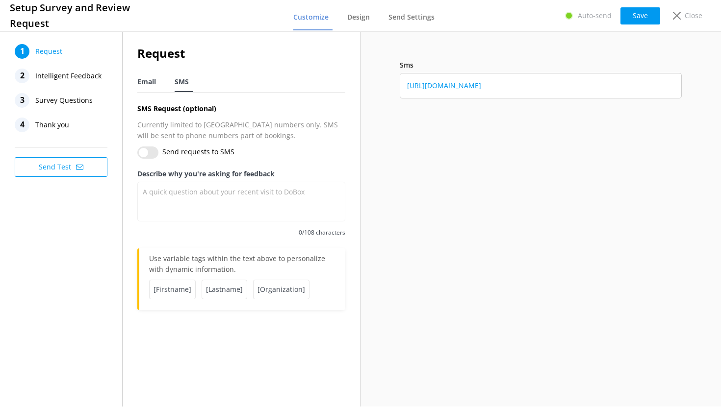
click at [139, 82] on span "Email" at bounding box center [146, 82] width 19 height 10
type textarea "A quick question about your recent ziplining adventure:"
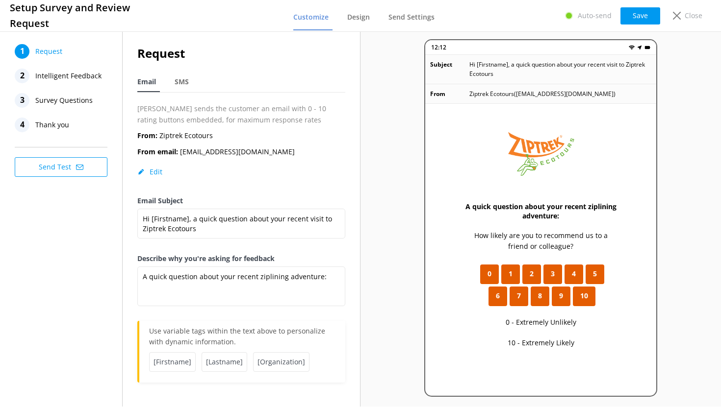
click at [62, 77] on span "Intelligent Feedback" at bounding box center [68, 76] width 66 height 15
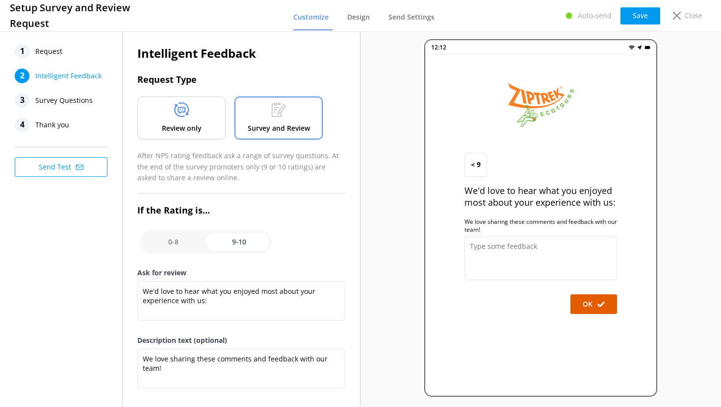
click at [181, 124] on p "Review only" at bounding box center [182, 128] width 40 height 11
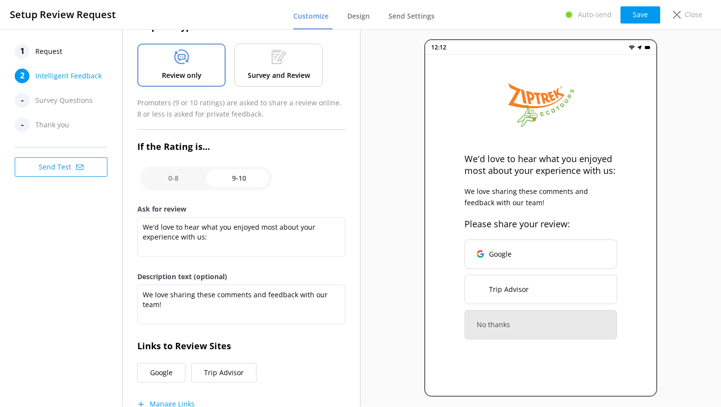
scroll to position [54, 0]
click at [187, 179] on input "checkbox" at bounding box center [205, 178] width 131 height 24
checkbox input "false"
type textarea "What could have made your experience with us more enjoyable?"
type textarea "Your feedback is important to help us improve"
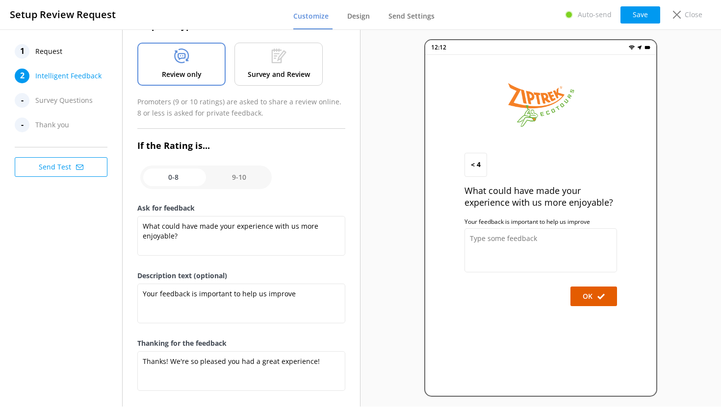
click at [238, 178] on input "checkbox" at bounding box center [205, 178] width 131 height 24
checkbox input "true"
type textarea "We'd love to hear what you enjoyed most about your experience with us:"
type textarea "We love sharing these comments and feedback with our team!"
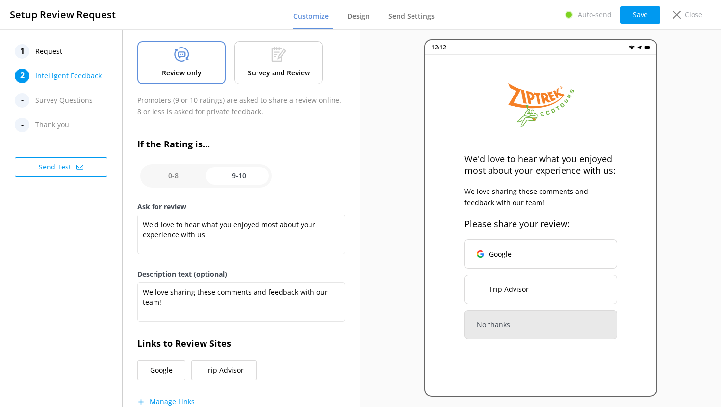
scroll to position [38, 0]
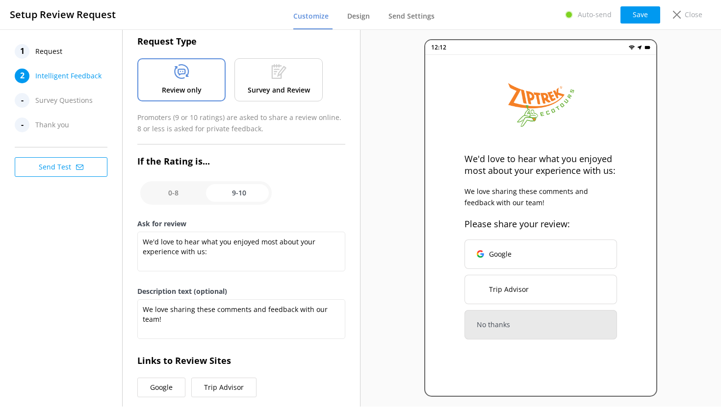
click at [179, 193] on input "checkbox" at bounding box center [205, 193] width 131 height 24
checkbox input "false"
type textarea "What could have made your experience with us more enjoyable?"
type textarea "Your feedback is important to help us improve"
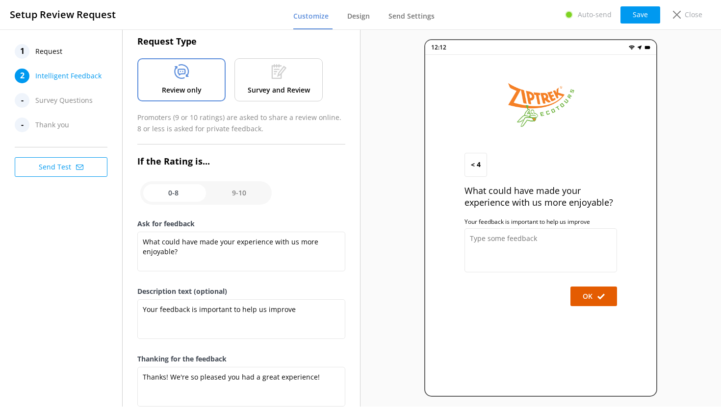
click at [257, 194] on input "checkbox" at bounding box center [205, 193] width 131 height 24
checkbox input "true"
type textarea "We'd love to hear what you enjoyed most about your experience with us:"
type textarea "We love sharing these comments and feedback with our team!"
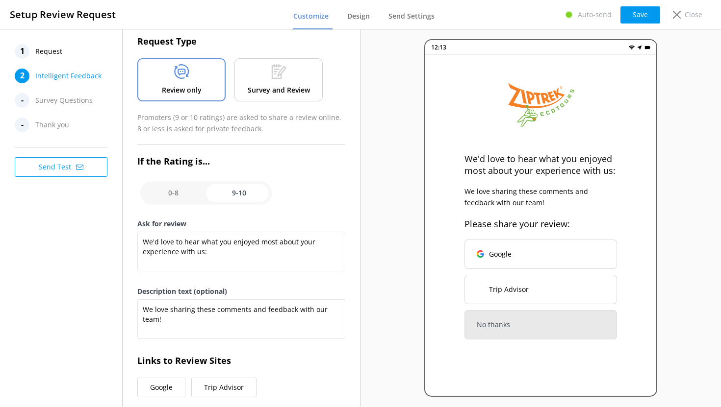
click at [172, 197] on input "checkbox" at bounding box center [205, 193] width 131 height 24
checkbox input "false"
type textarea "What could have made your experience with us more enjoyable?"
type textarea "Your feedback is important to help us improve"
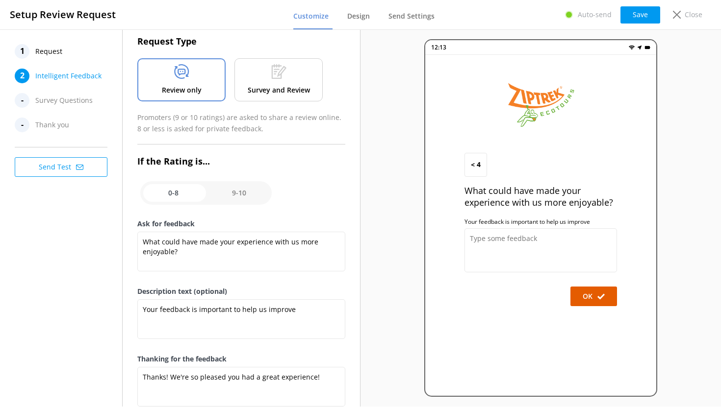
click at [287, 75] on div "Survey and Review" at bounding box center [278, 79] width 88 height 43
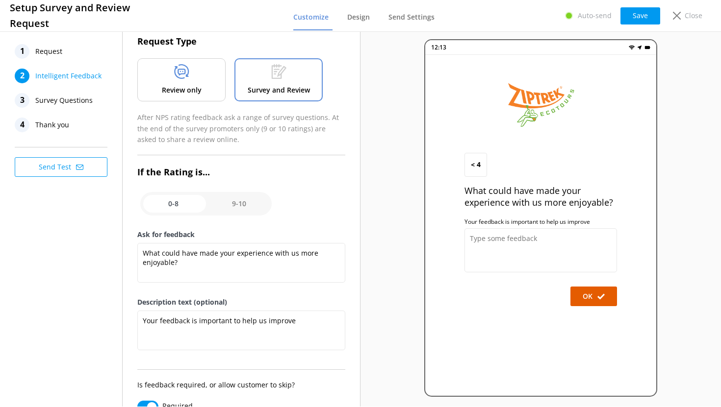
click at [240, 202] on input "checkbox" at bounding box center [205, 204] width 131 height 24
checkbox input "true"
type textarea "We'd love to hear what you enjoyed most about your experience with us:"
type textarea "We love sharing these comments and feedback with our team!"
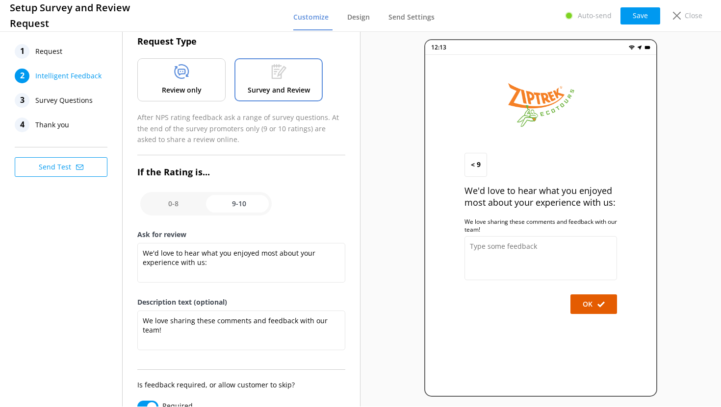
click at [185, 81] on div at bounding box center [181, 73] width 15 height 19
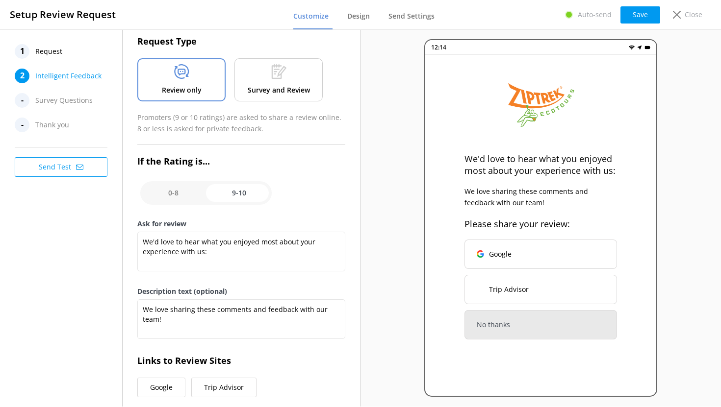
click at [67, 52] on div "1 Request" at bounding box center [64, 51] width 98 height 15
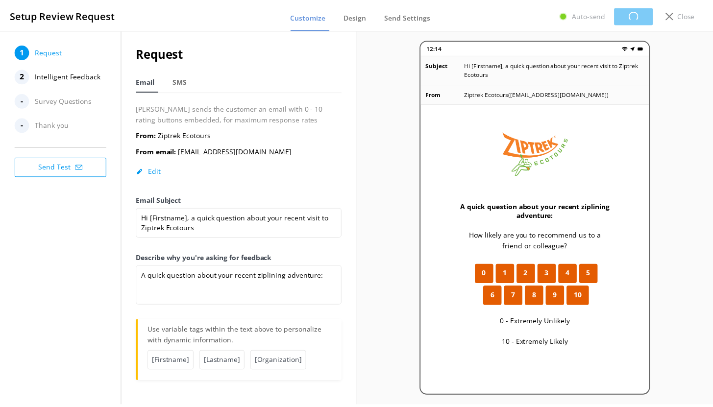
scroll to position [0, 0]
